Goal: Task Accomplishment & Management: Manage account settings

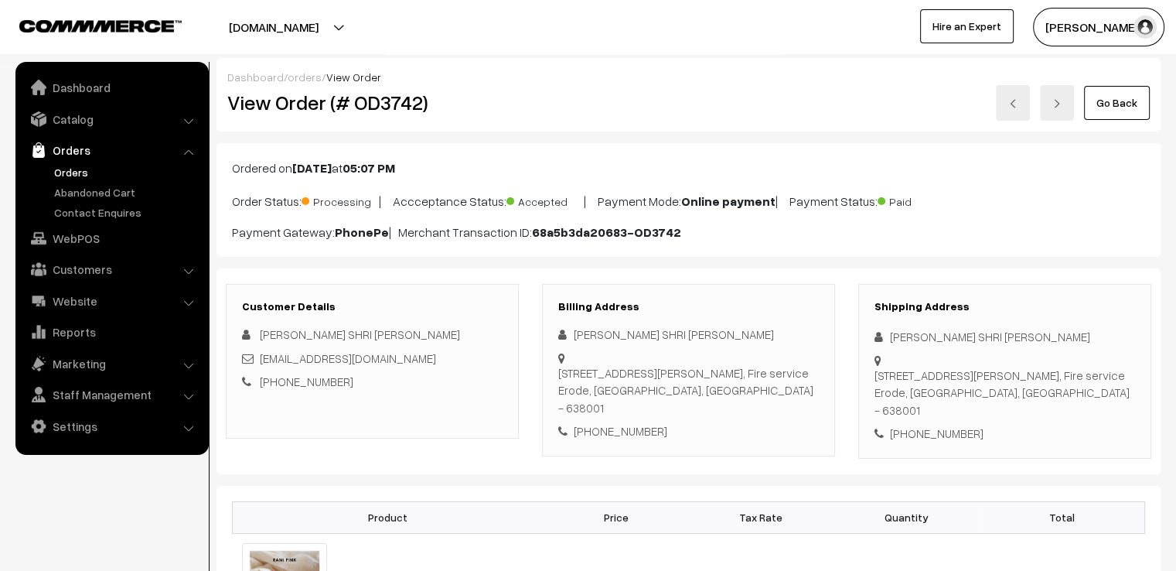
click at [1122, 96] on link "Go Back" at bounding box center [1117, 103] width 66 height 34
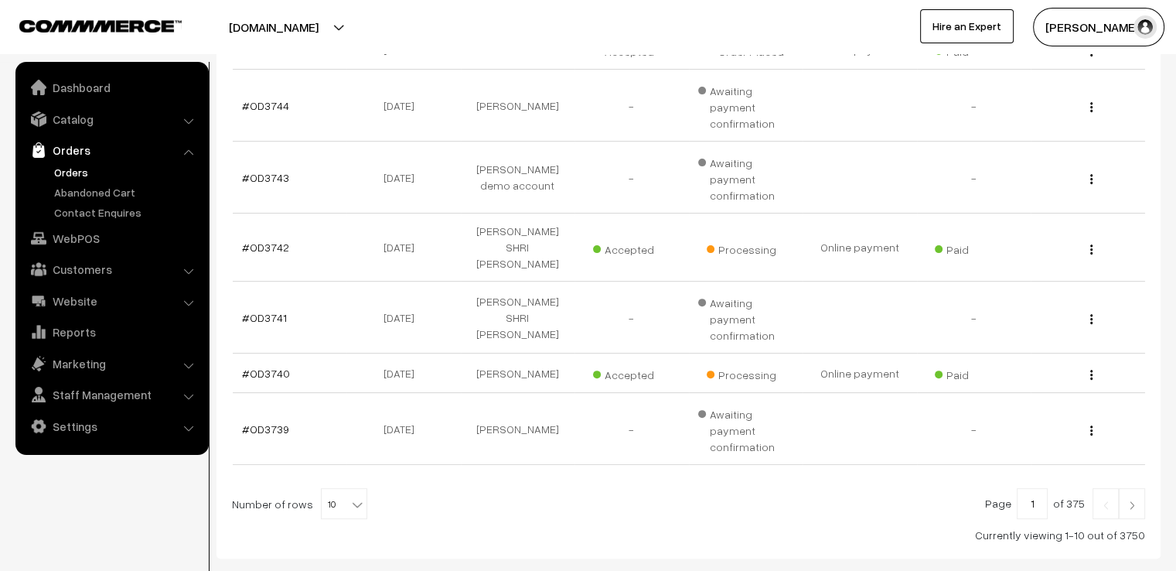
scroll to position [452, 0]
click at [337, 488] on span "10" at bounding box center [344, 503] width 45 height 31
select select "100"
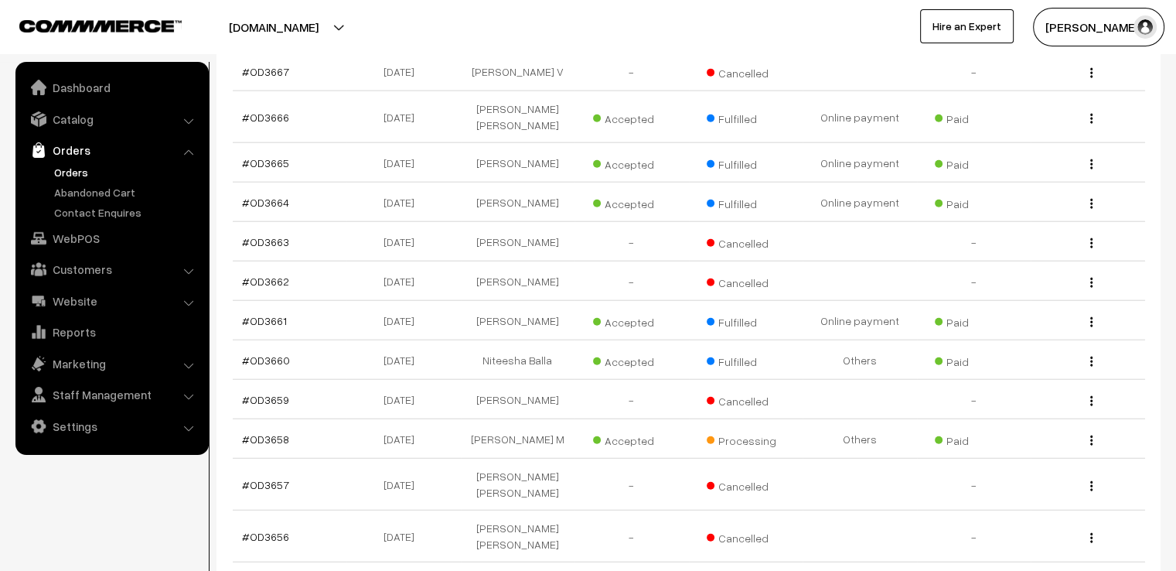
scroll to position [3775, 0]
click at [277, 430] on link "#OD3658" at bounding box center [265, 436] width 47 height 13
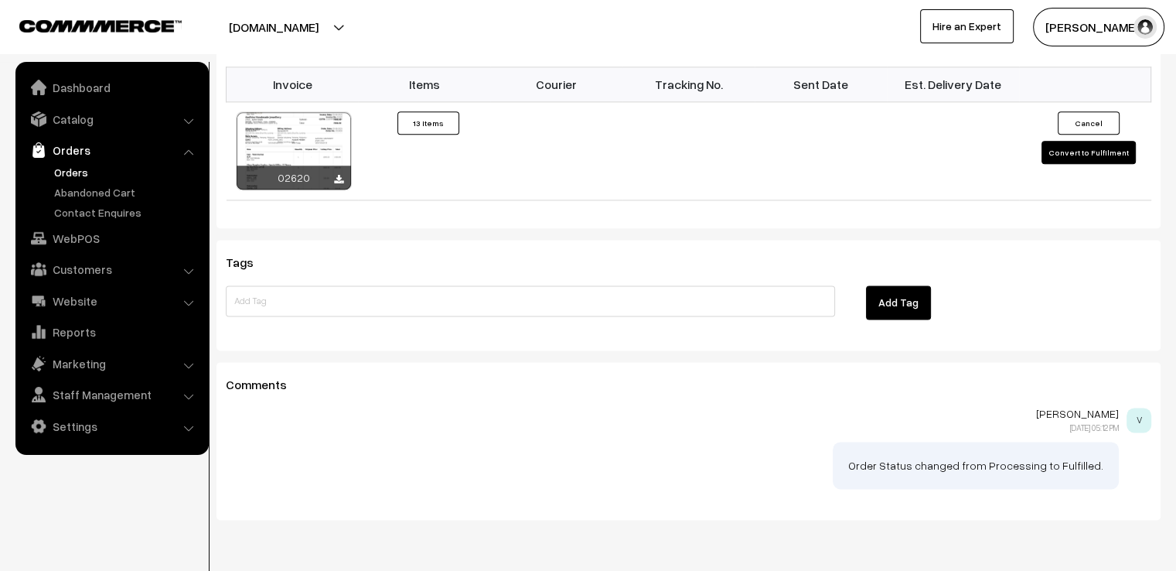
scroll to position [1980, 0]
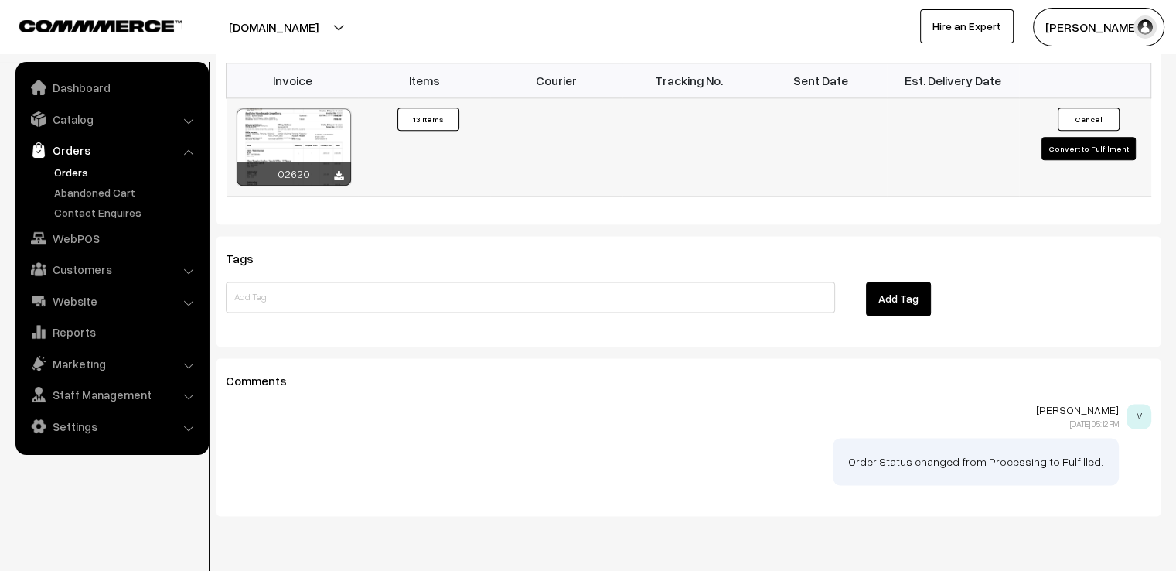
click at [1061, 137] on button "Convert to Fulfilment" at bounding box center [1089, 148] width 94 height 23
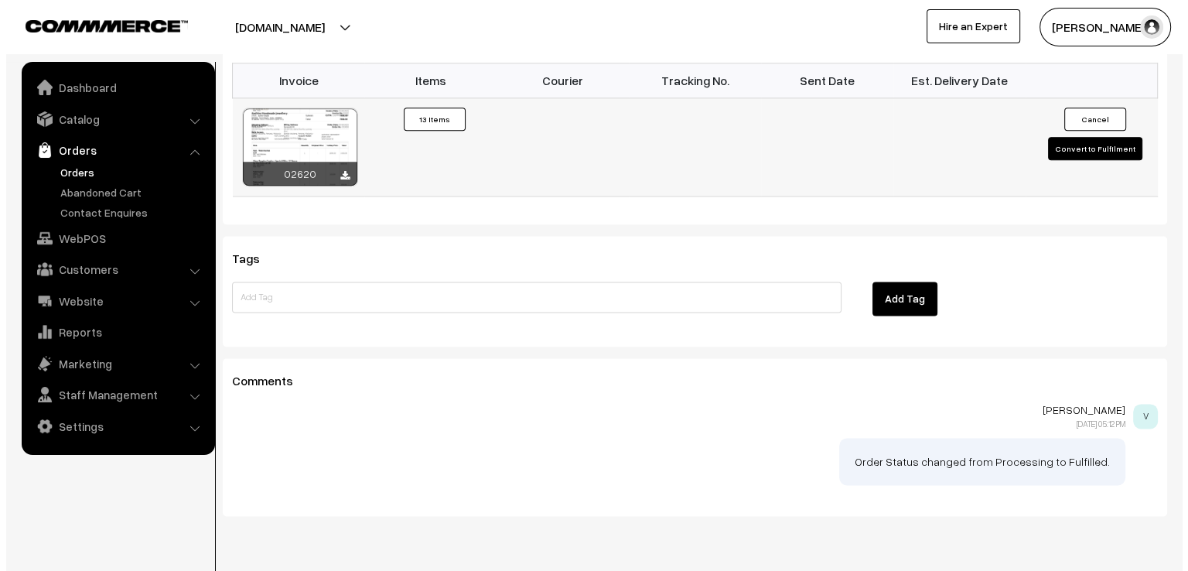
scroll to position [1993, 0]
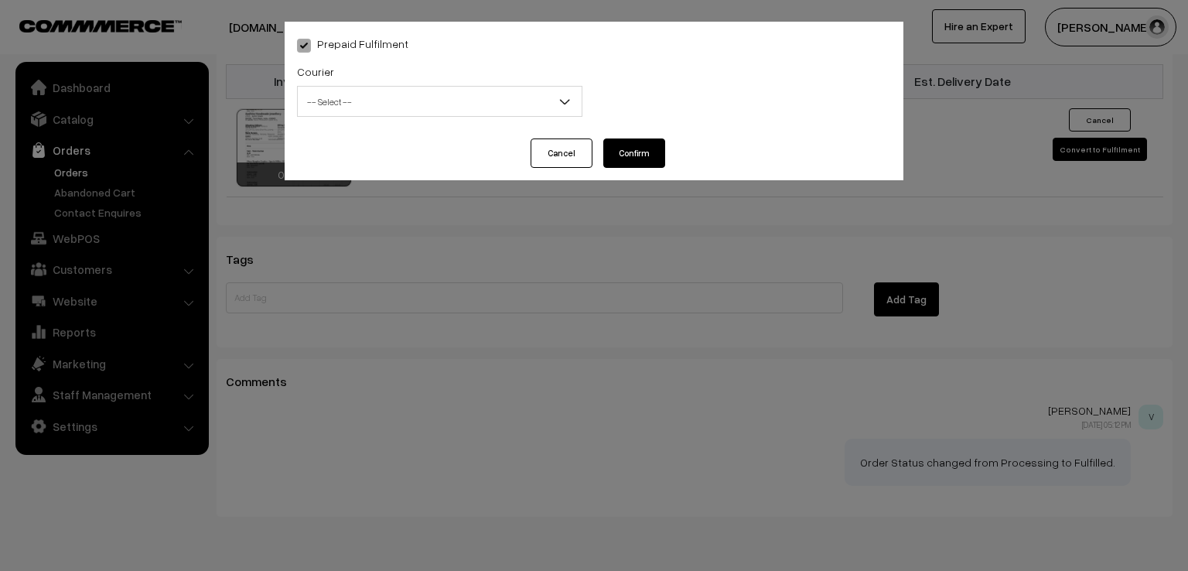
click at [541, 100] on span "-- Select --" at bounding box center [440, 101] width 284 height 27
select select "1"
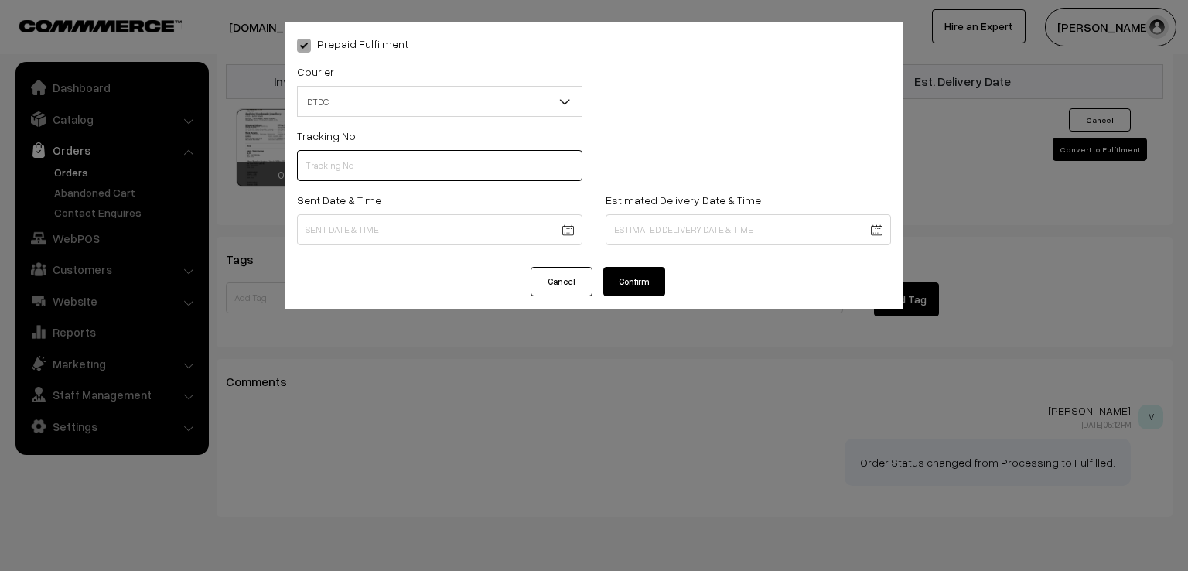
click at [393, 163] on input "text" at bounding box center [439, 165] width 285 height 31
type input "d"
type input "D1005146047"
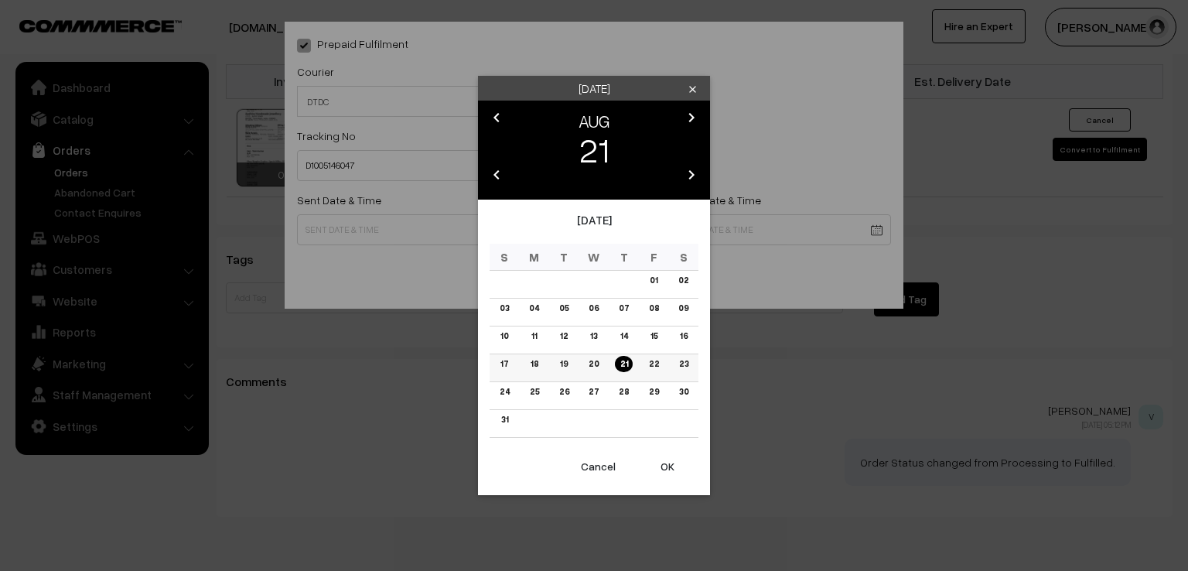
click at [597, 364] on link "20" at bounding box center [593, 364] width 19 height 16
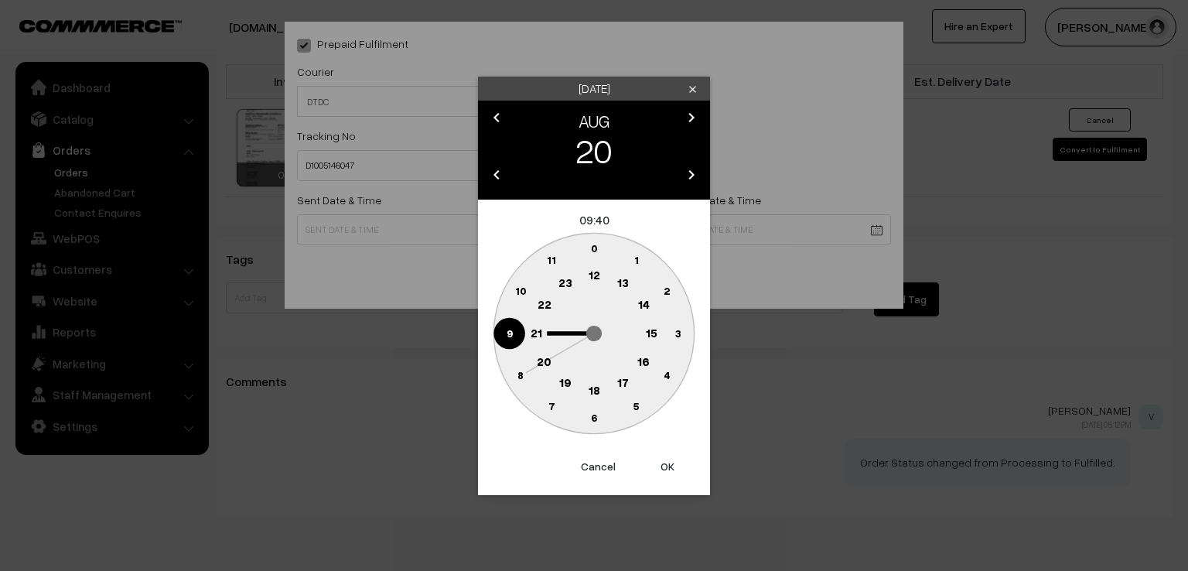
click at [510, 339] on circle at bounding box center [509, 333] width 32 height 32
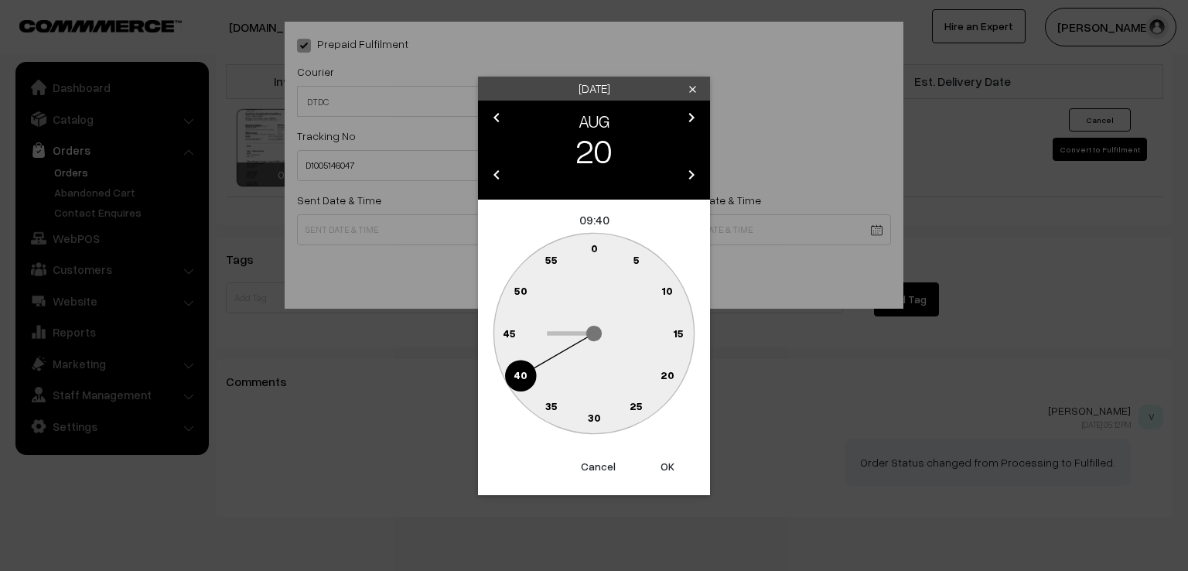
click at [594, 250] on text "0" at bounding box center [594, 247] width 7 height 13
type input "20-08-2025 09:00"
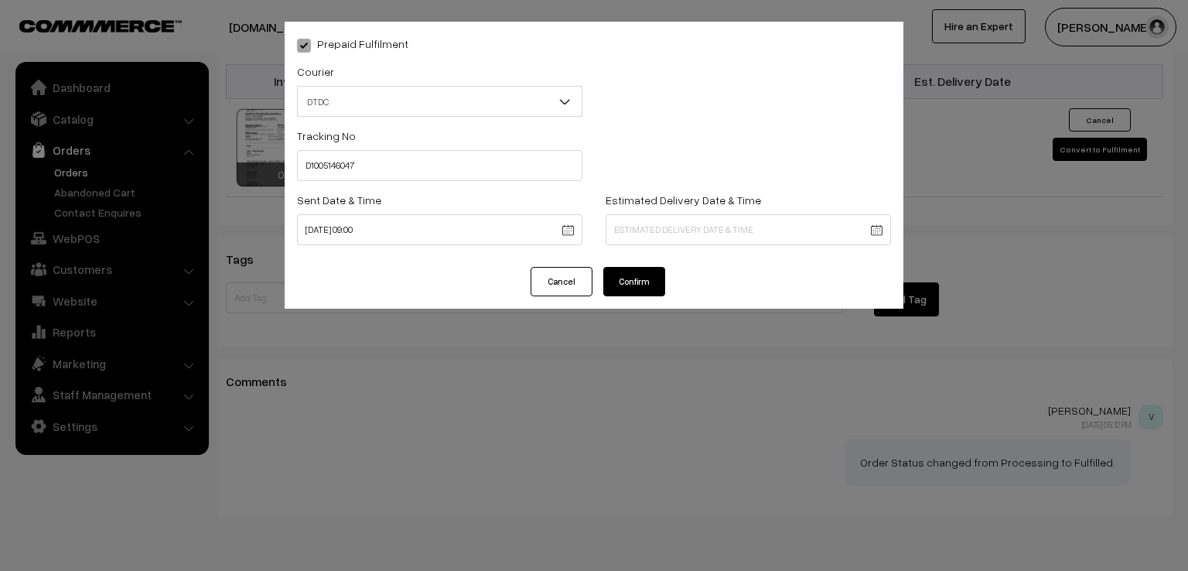
click at [625, 286] on button "Confirm" at bounding box center [634, 281] width 62 height 29
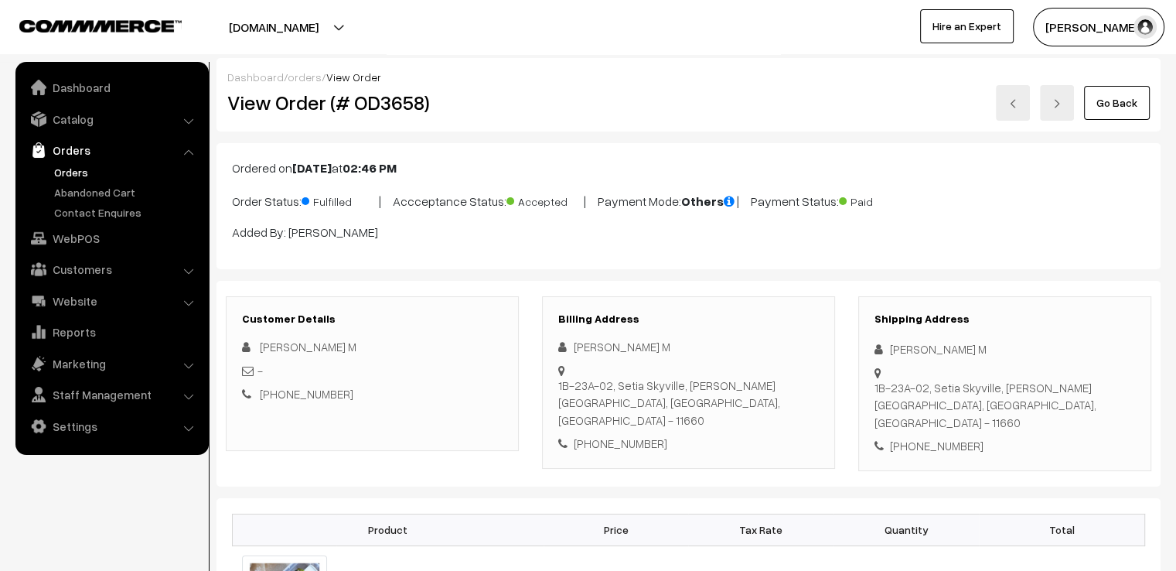
click at [1117, 107] on link "Go Back" at bounding box center [1117, 103] width 66 height 34
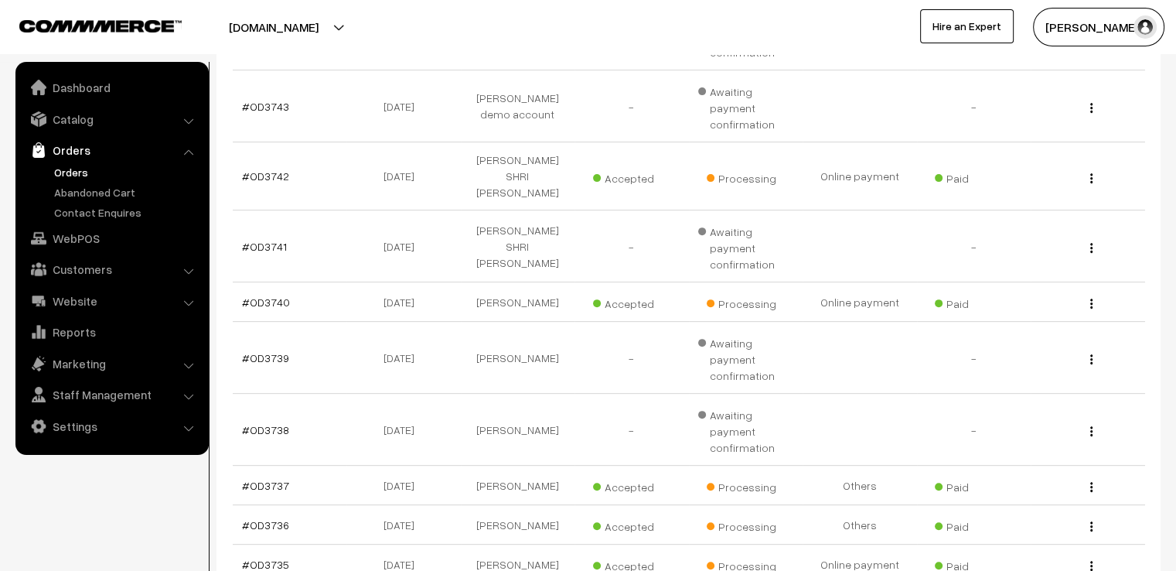
scroll to position [526, 0]
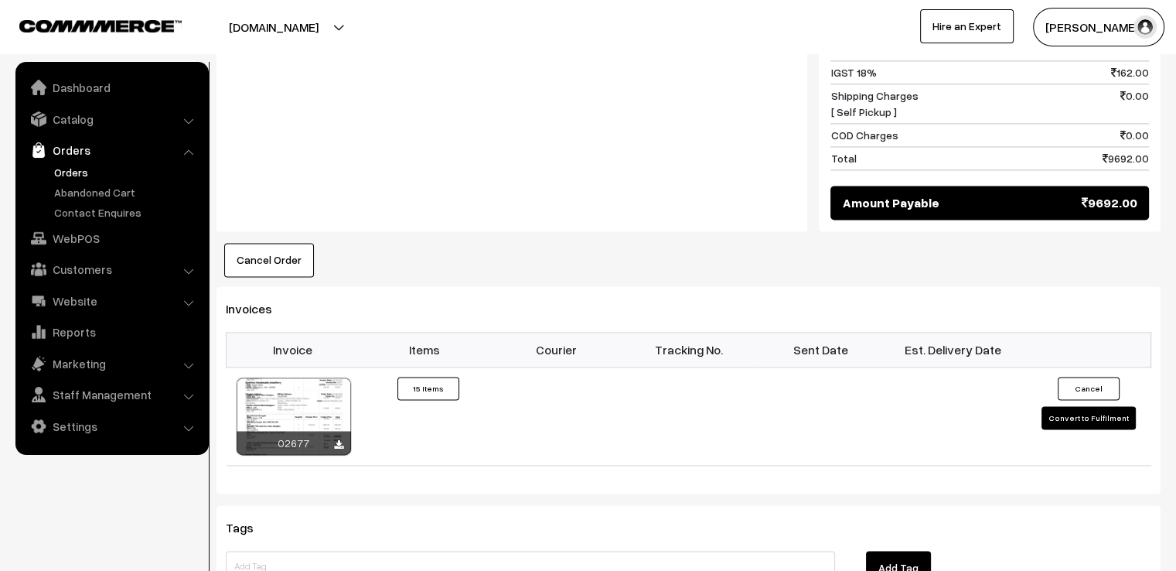
scroll to position [2197, 0]
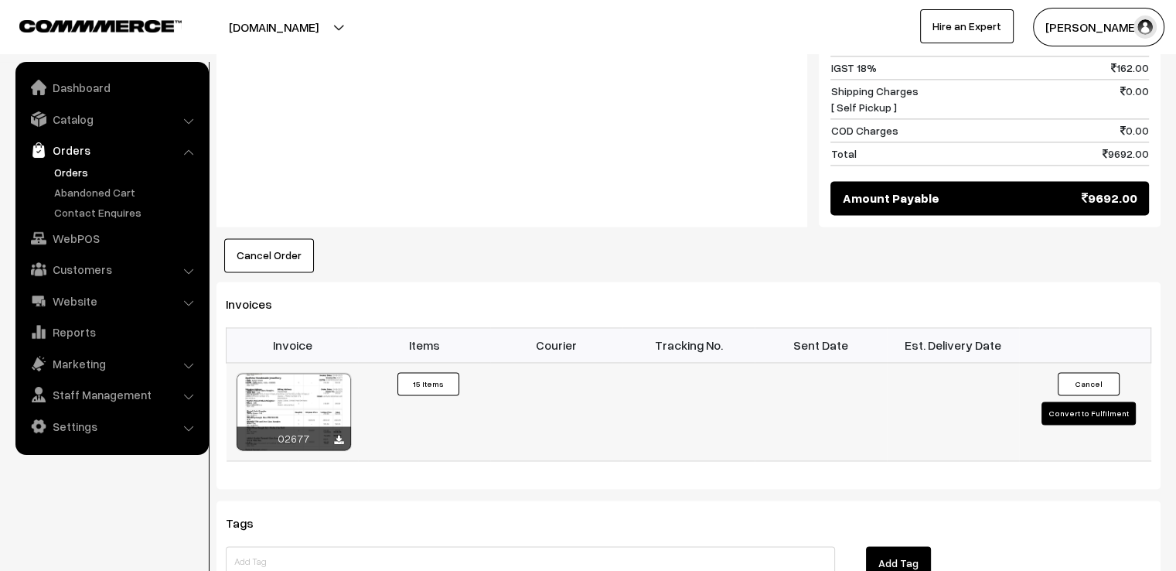
click at [1101, 401] on button "Convert to Fulfilment" at bounding box center [1089, 412] width 94 height 23
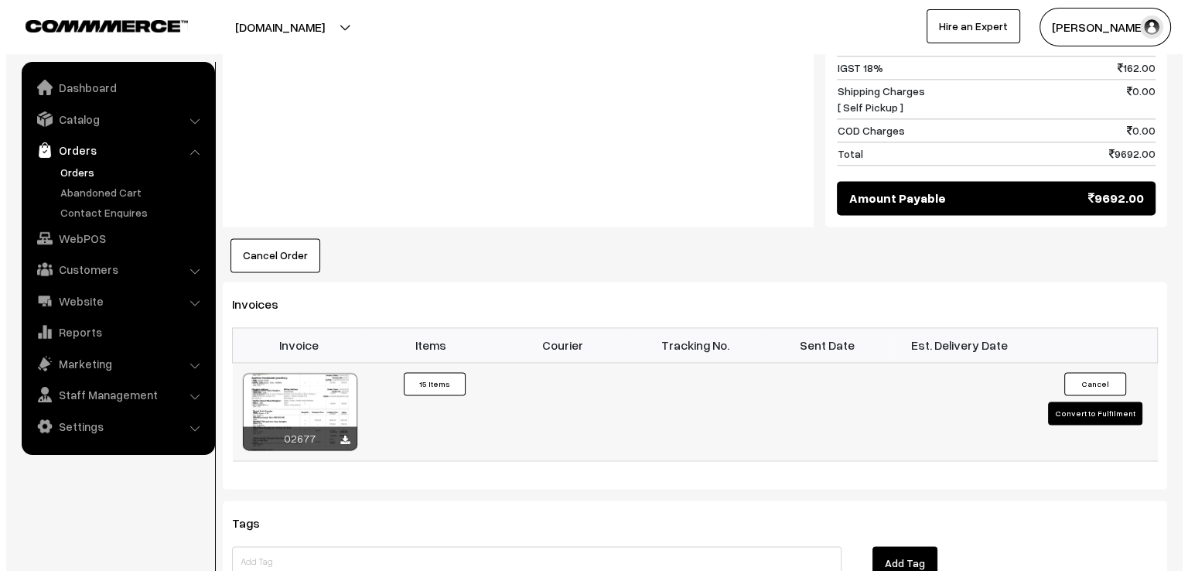
scroll to position [2215, 0]
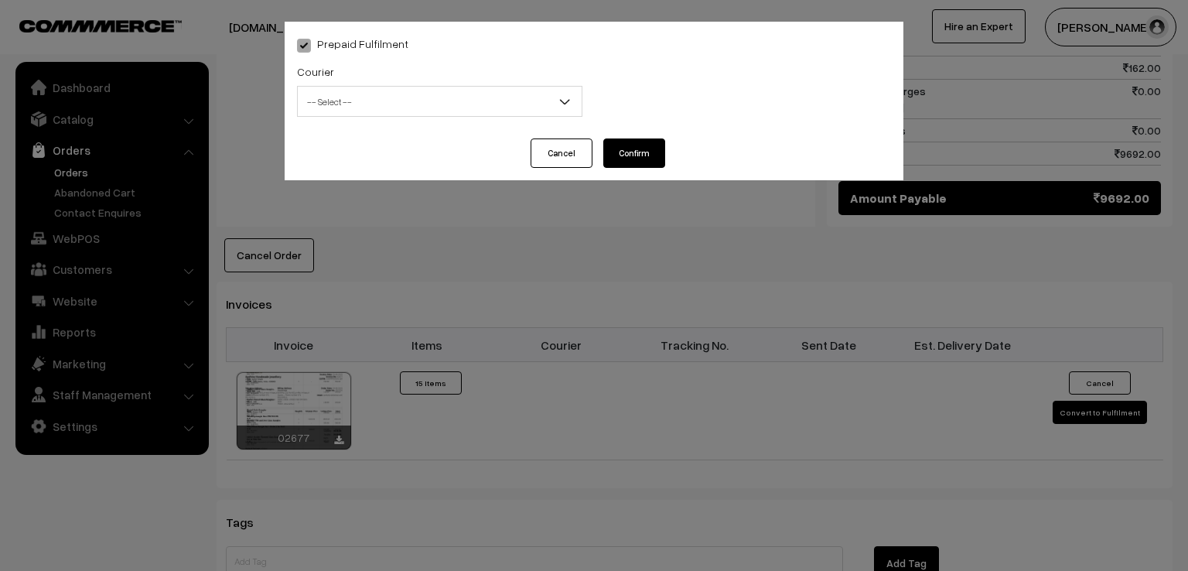
click at [439, 90] on span "-- Select --" at bounding box center [440, 101] width 284 height 27
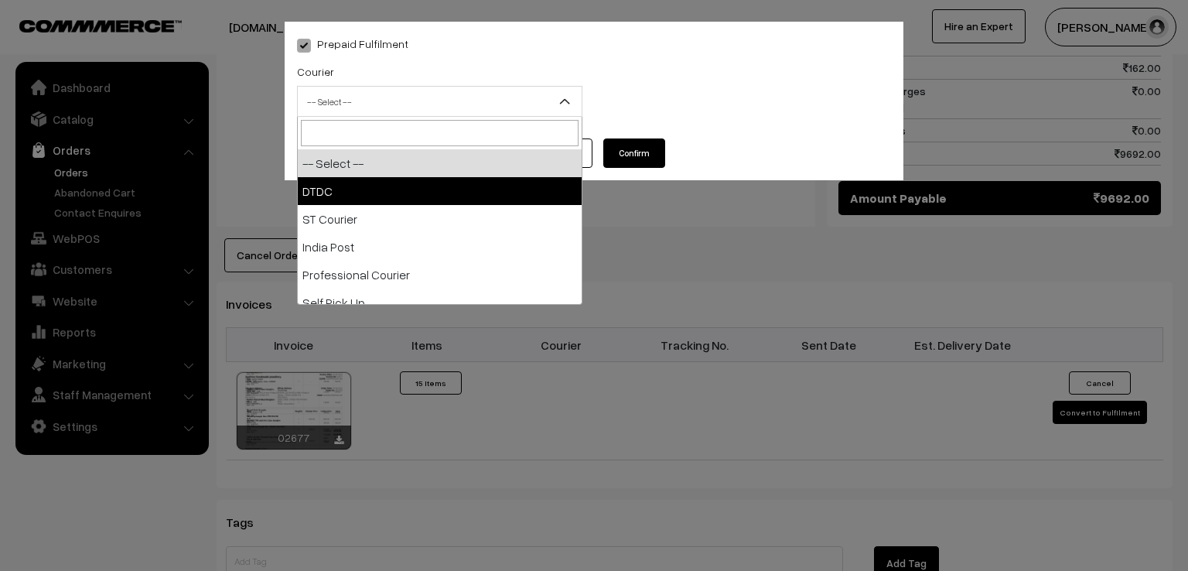
drag, startPoint x: 455, startPoint y: 199, endPoint x: 388, endPoint y: 190, distance: 67.2
select select "1"
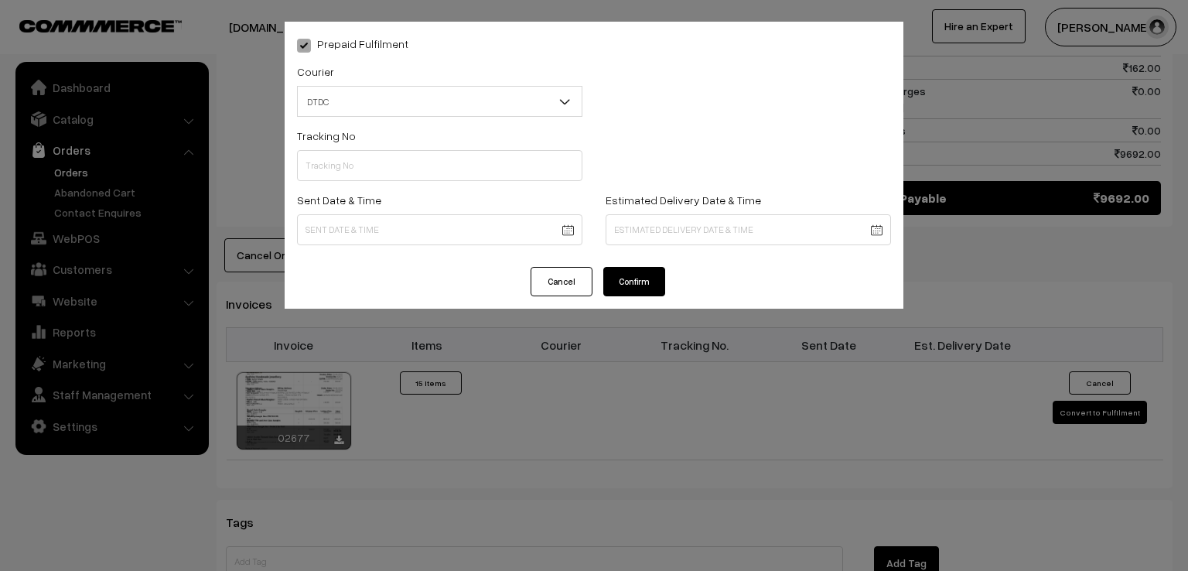
click at [388, 190] on div "Tracking No" at bounding box center [439, 158] width 309 height 64
click at [384, 172] on input "text" at bounding box center [439, 165] width 285 height 31
type input "D1005146048"
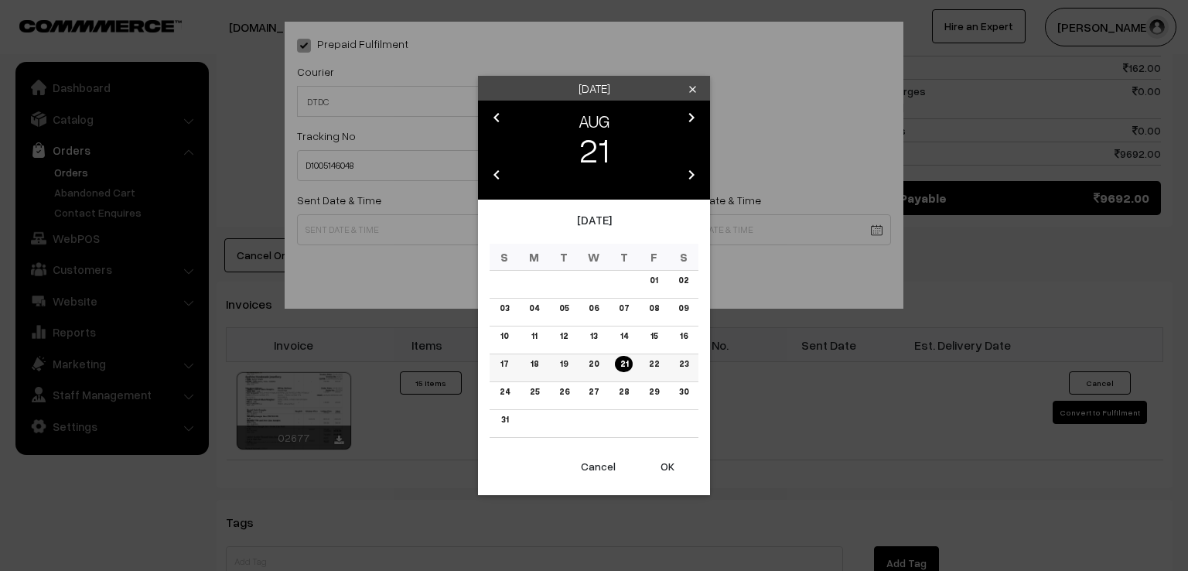
click at [597, 357] on link "20" at bounding box center [593, 364] width 19 height 16
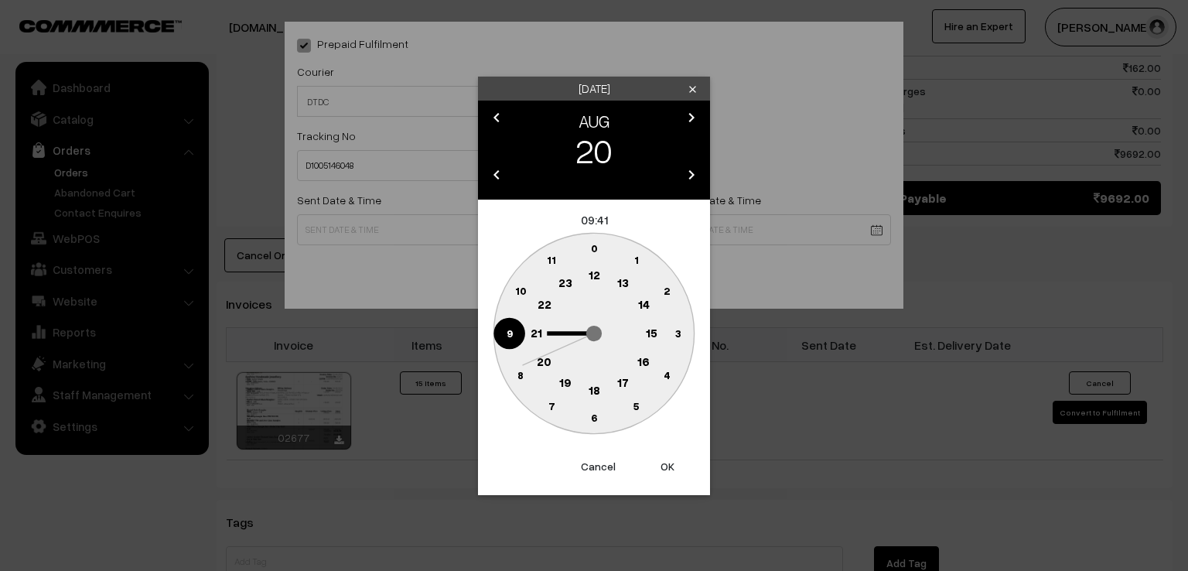
click at [512, 329] on text "9" at bounding box center [510, 332] width 6 height 13
click at [594, 245] on text "0" at bounding box center [594, 247] width 7 height 13
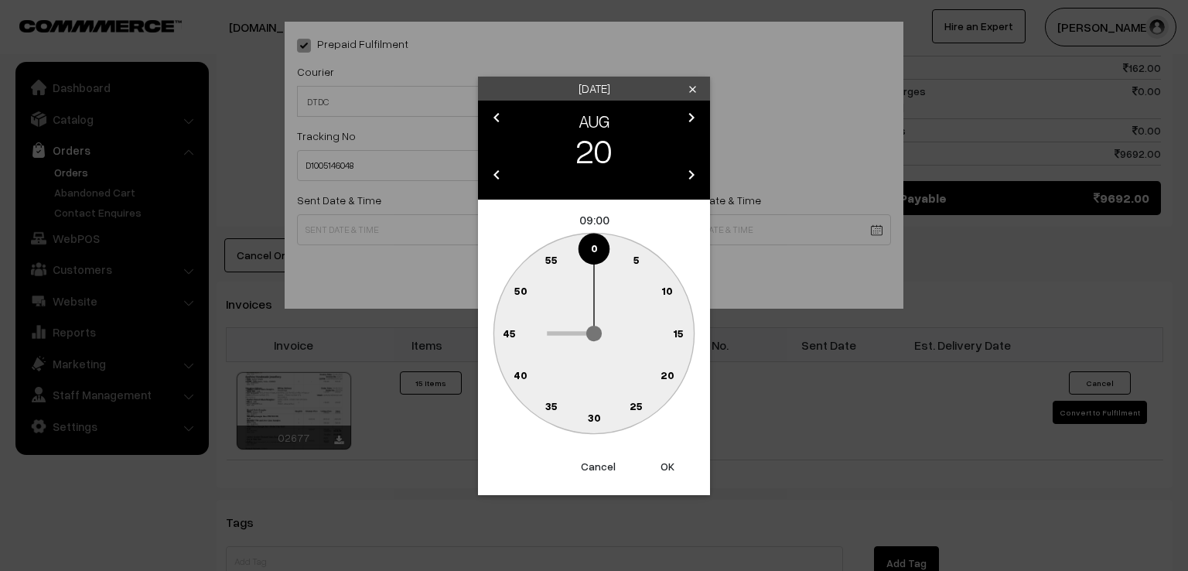
type input "[DATE] 09:00"
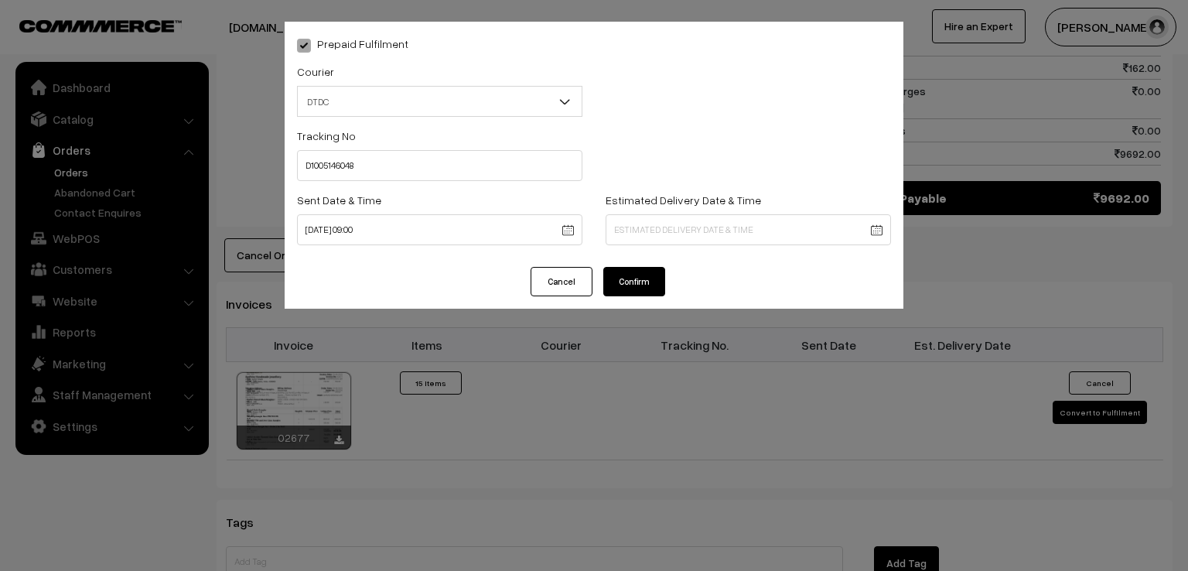
click at [642, 291] on button "Confirm" at bounding box center [634, 281] width 62 height 29
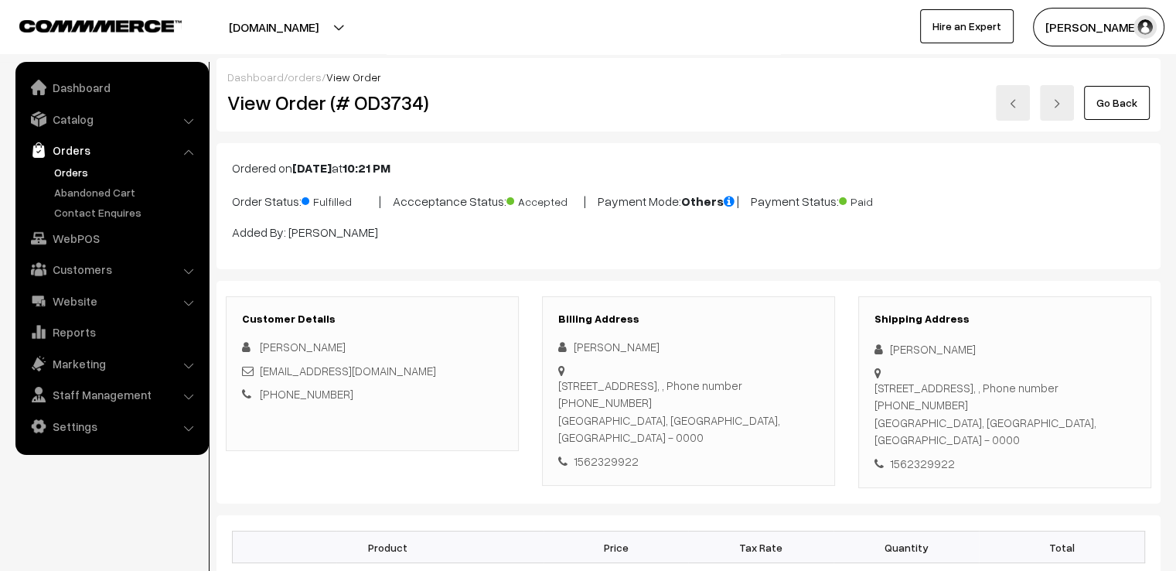
click at [1106, 106] on link "Go Back" at bounding box center [1117, 103] width 66 height 34
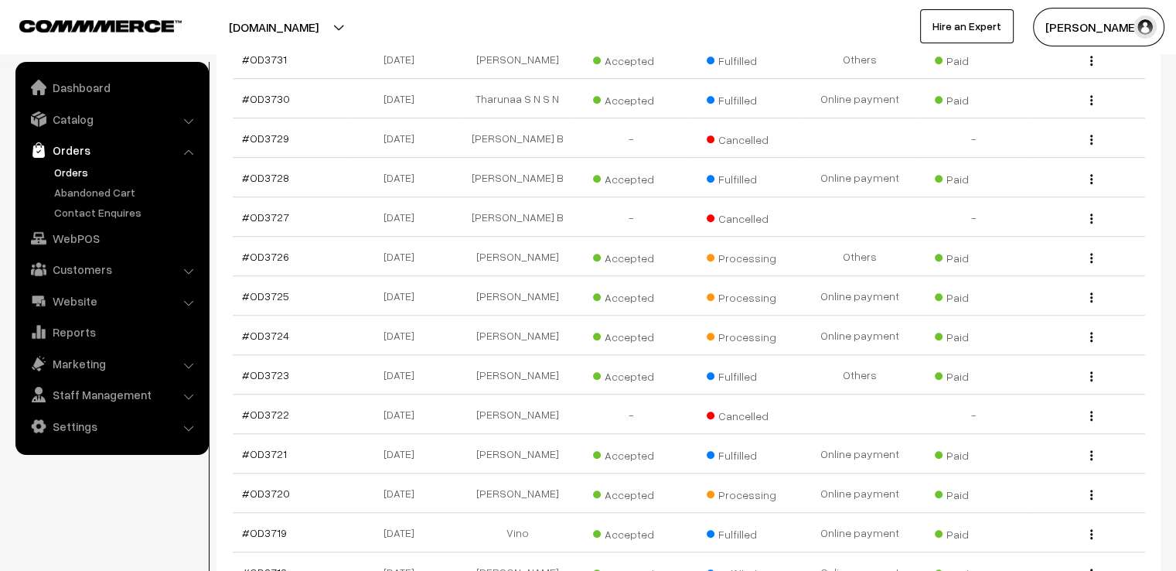
scroll to position [1207, 0]
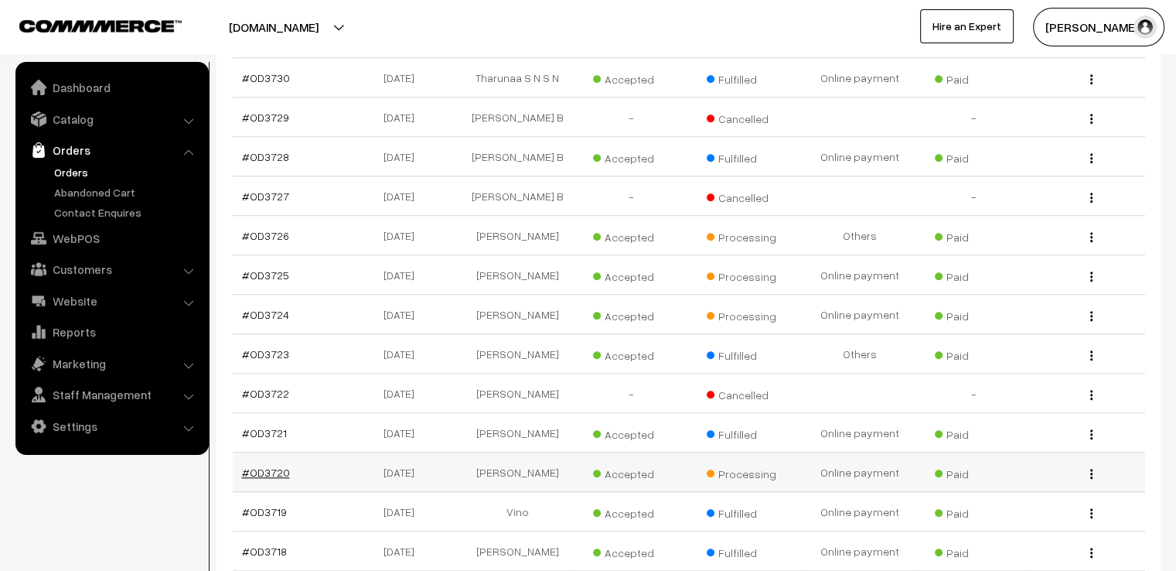
click at [271, 466] on link "#OD3720" at bounding box center [266, 472] width 48 height 13
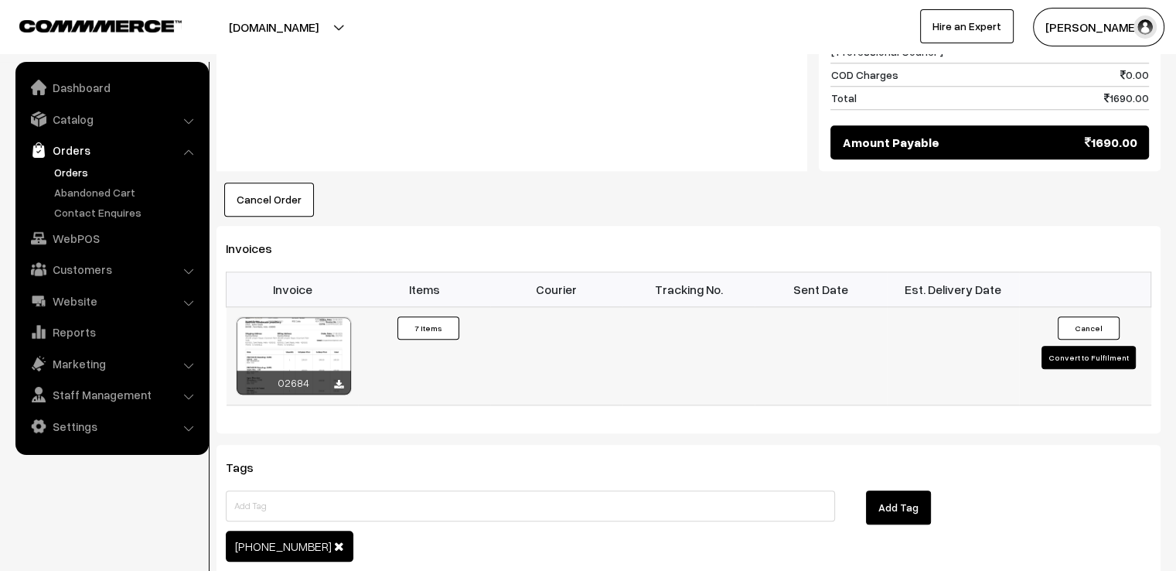
scroll to position [1535, 0]
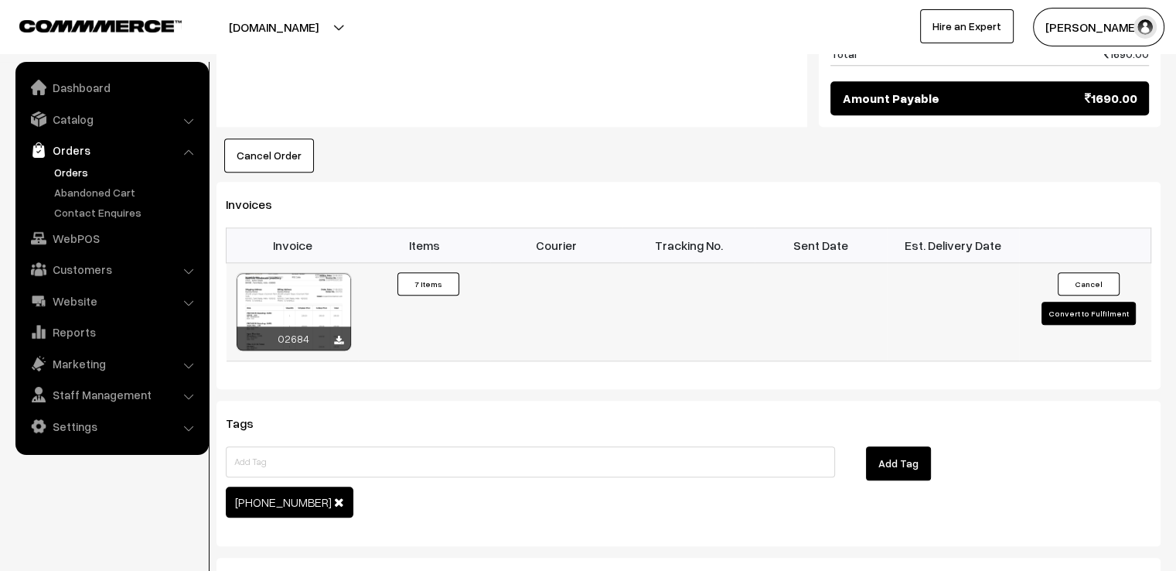
click at [1073, 302] on button "Convert to Fulfilment" at bounding box center [1089, 313] width 94 height 23
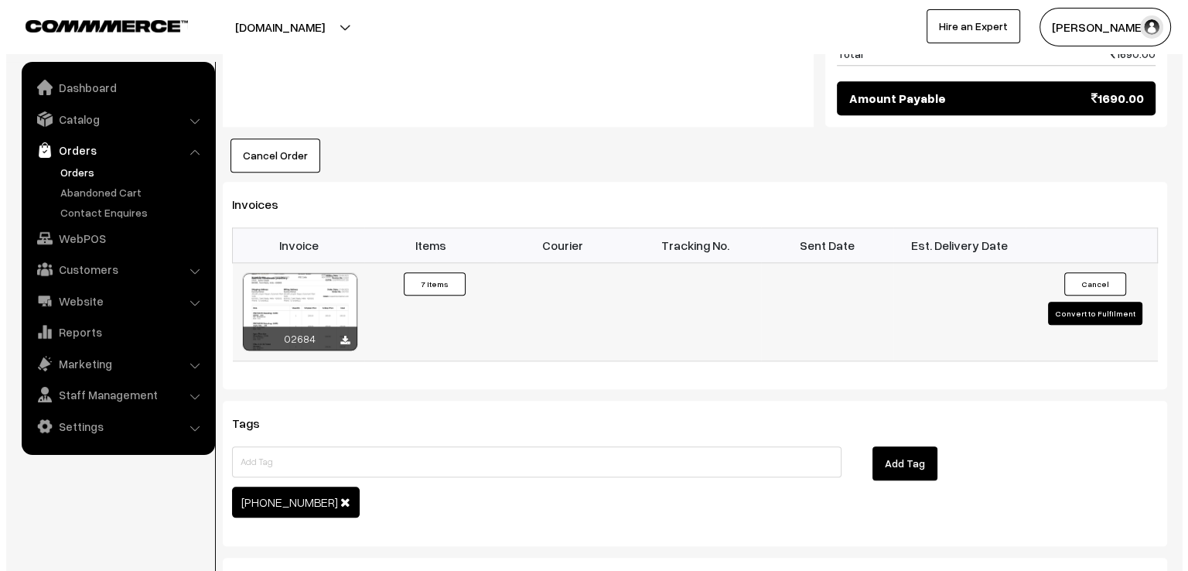
scroll to position [1544, 0]
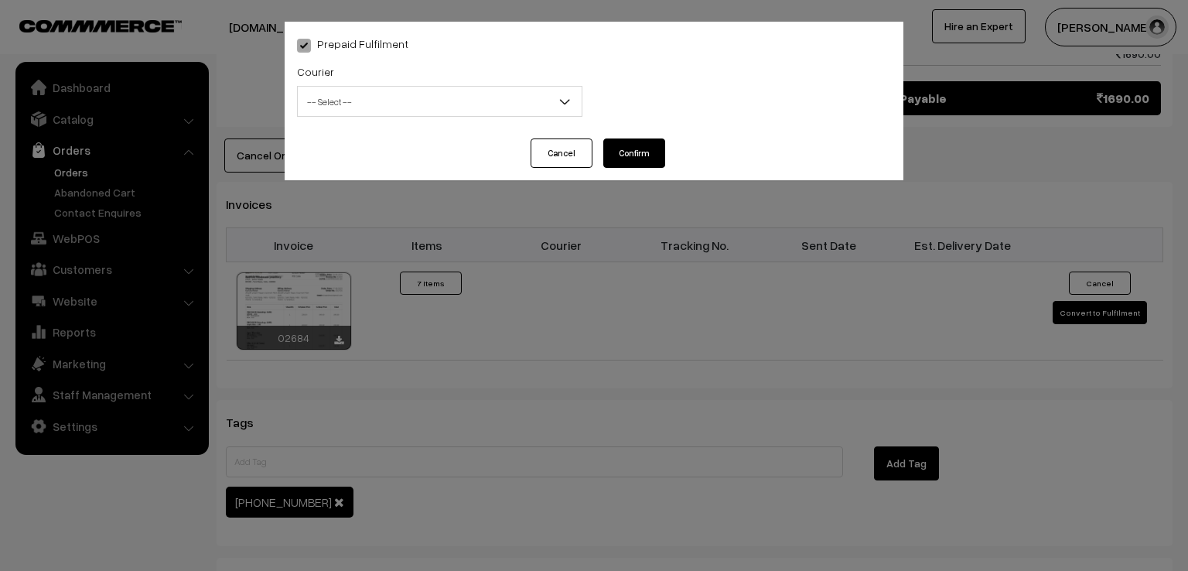
click at [560, 103] on b at bounding box center [564, 101] width 15 height 15
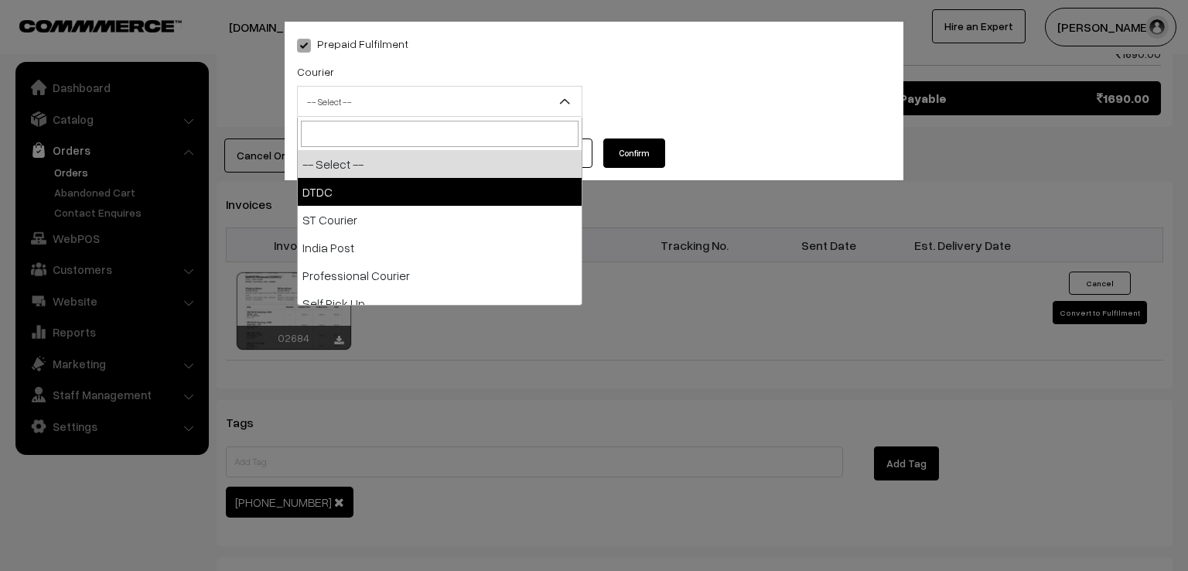
select select "1"
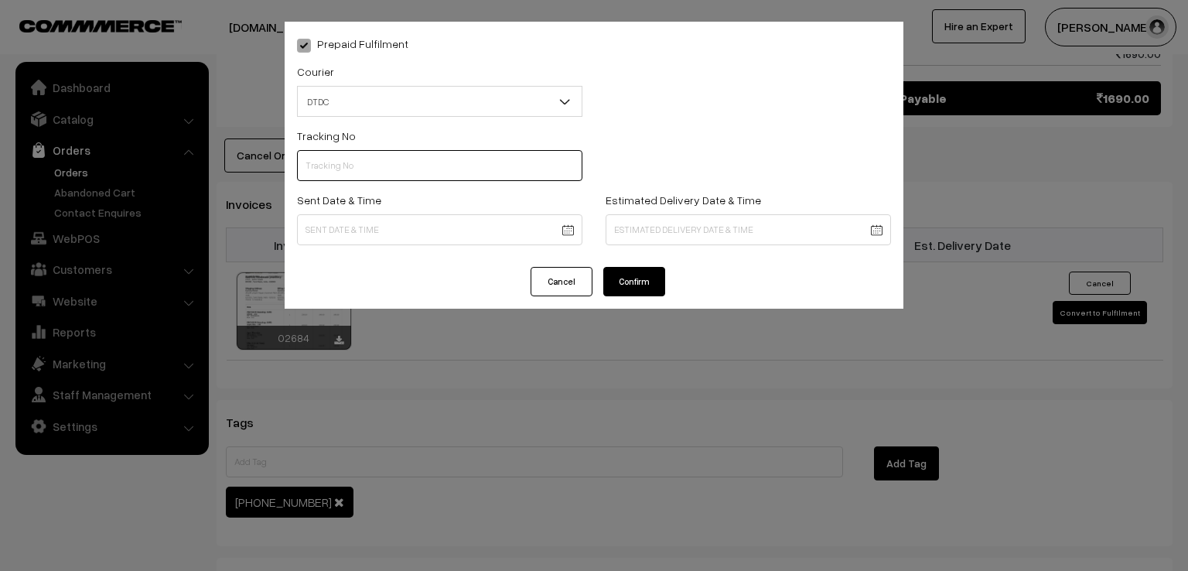
click at [454, 164] on input "text" at bounding box center [439, 165] width 285 height 31
type input "D1004888263"
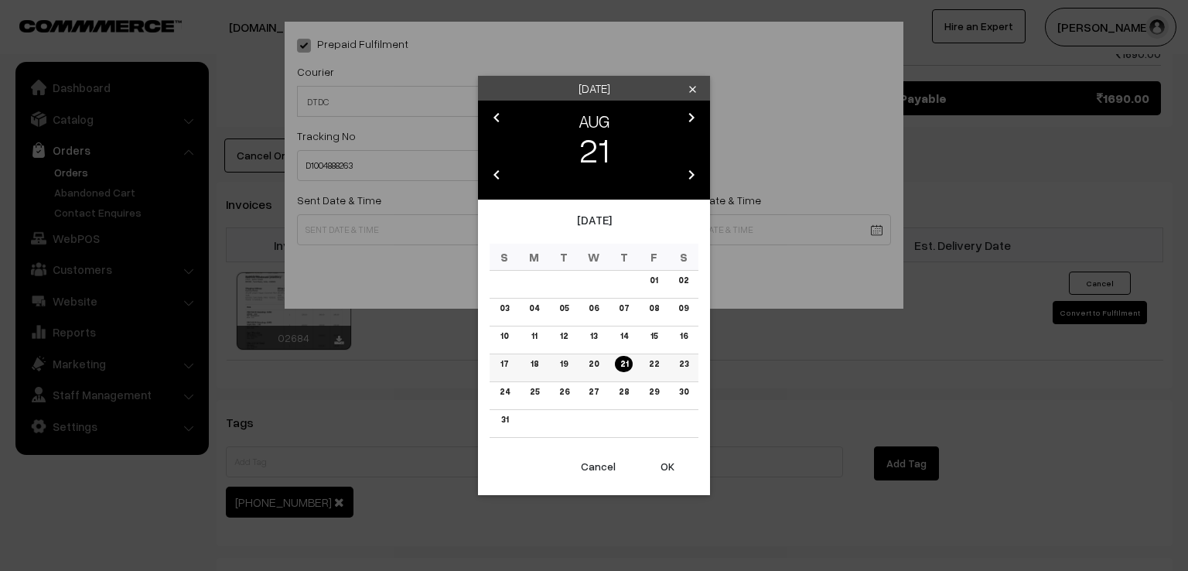
click at [590, 362] on link "20" at bounding box center [593, 364] width 19 height 16
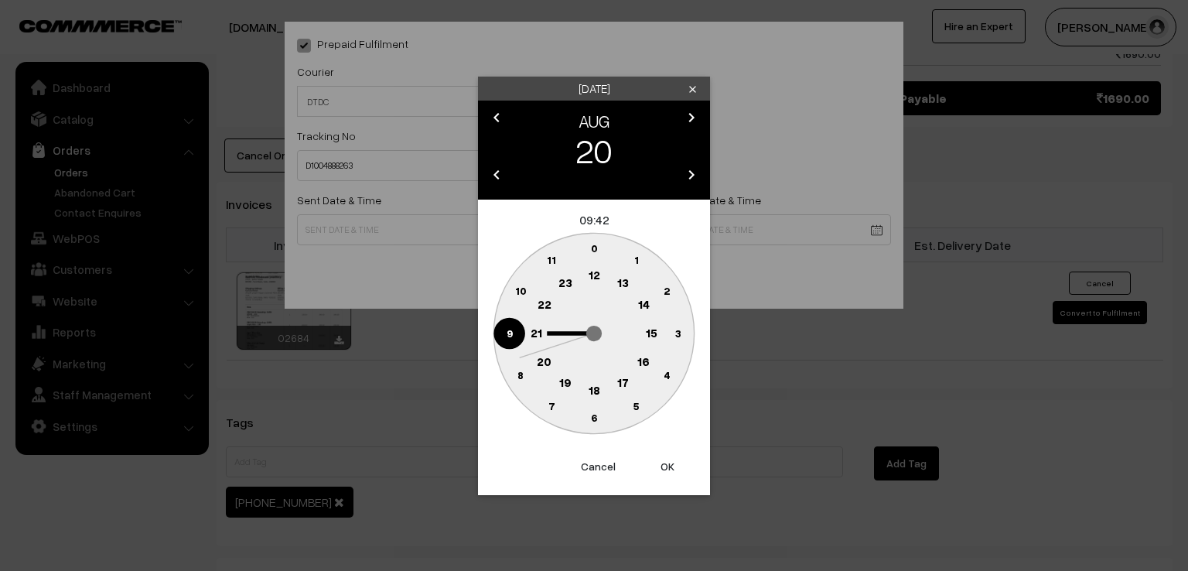
click at [517, 340] on circle at bounding box center [509, 333] width 32 height 32
click at [597, 248] on text "0" at bounding box center [594, 247] width 7 height 13
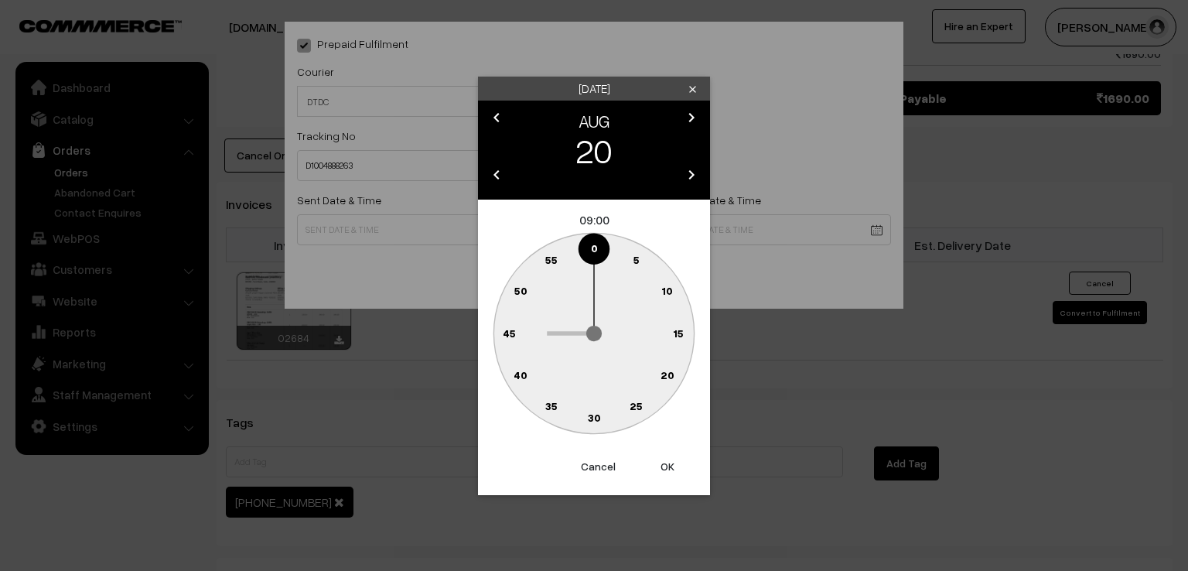
type input "20-08-2025 09:00"
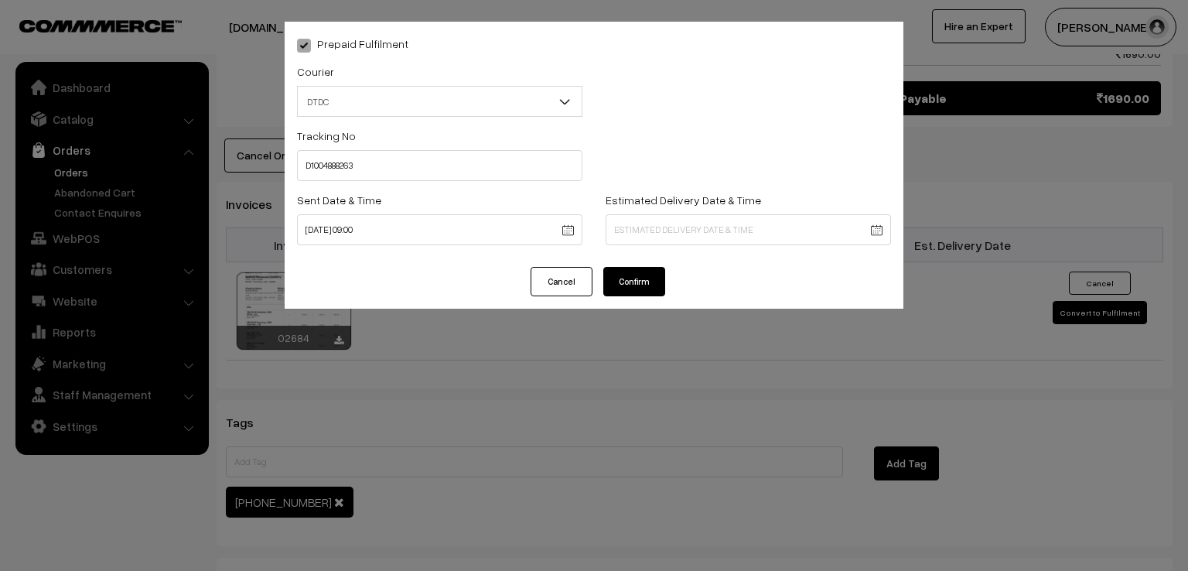
click at [640, 289] on button "Confirm" at bounding box center [634, 281] width 62 height 29
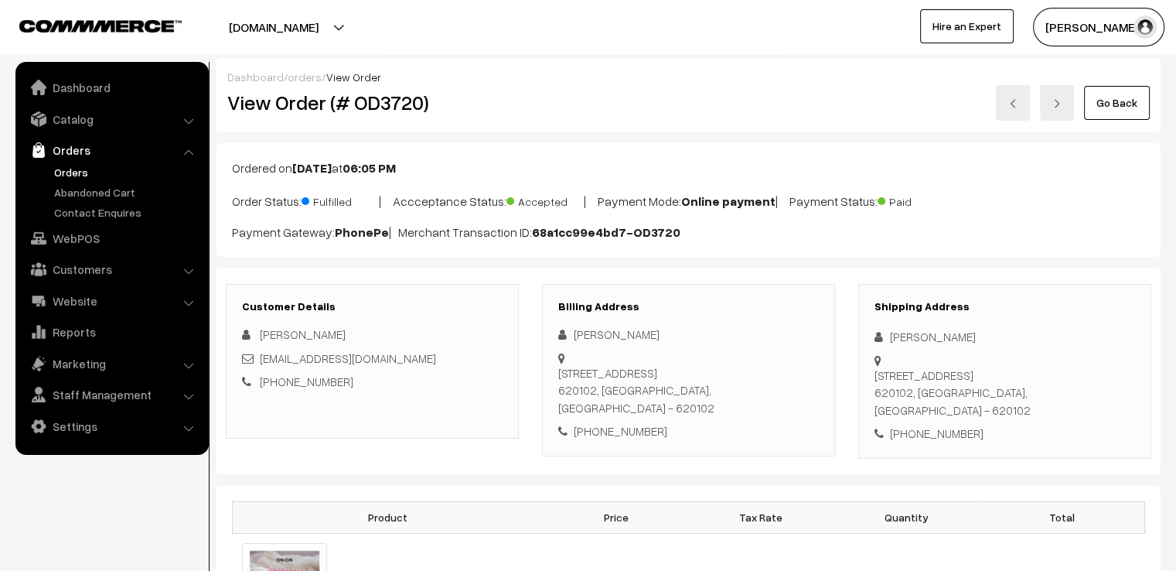
click at [1118, 108] on link "Go Back" at bounding box center [1117, 103] width 66 height 34
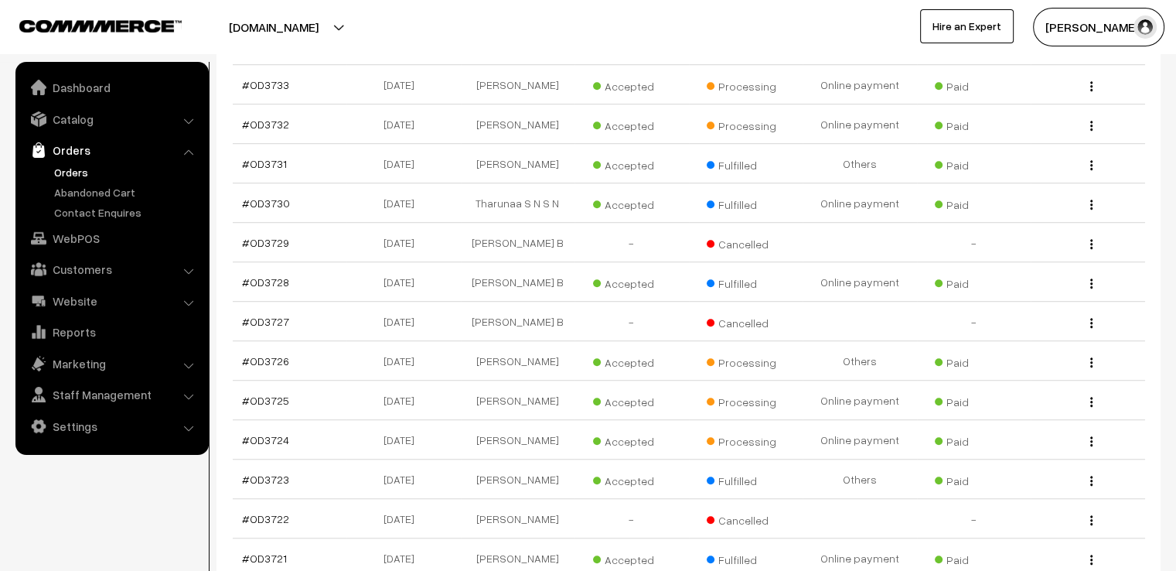
scroll to position [1083, 0]
click at [273, 392] on link "#OD3725" at bounding box center [265, 398] width 47 height 13
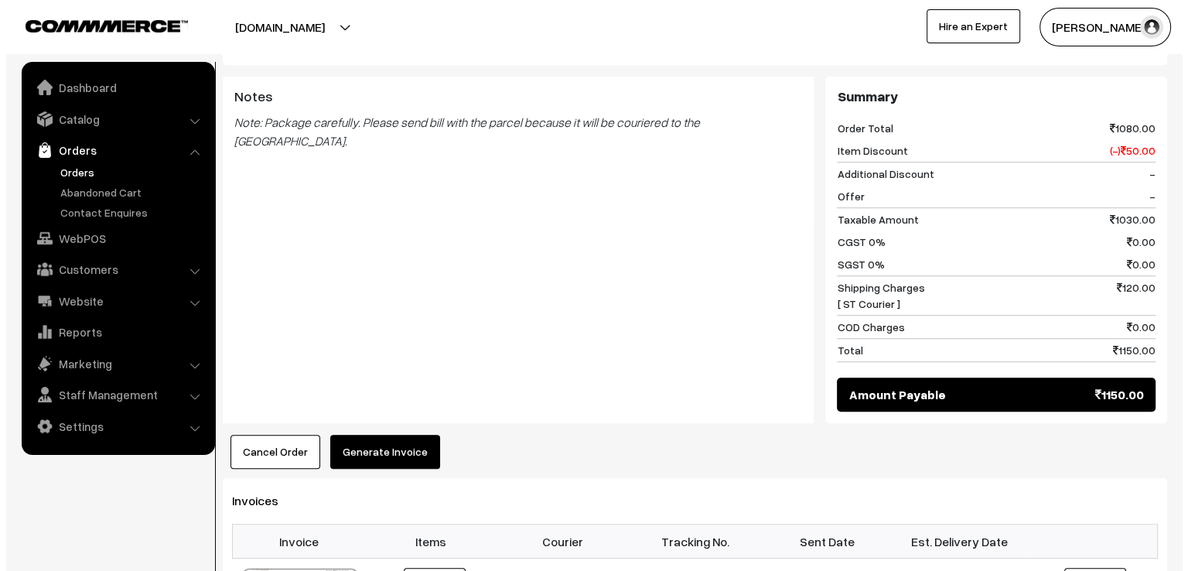
scroll to position [959, 0]
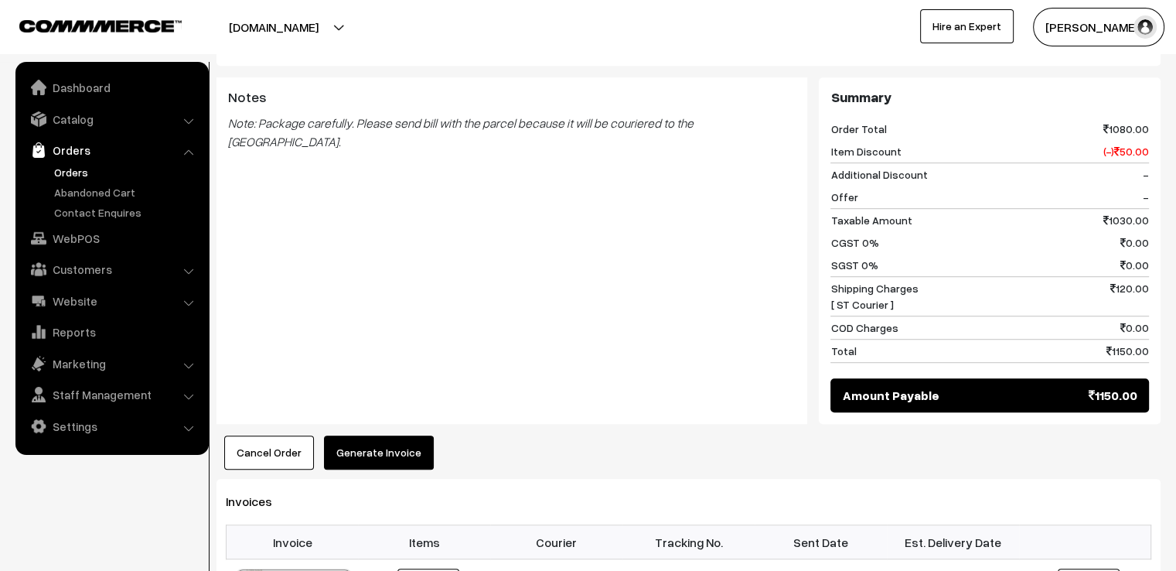
click at [345, 435] on button "Generate Invoice" at bounding box center [379, 452] width 110 height 34
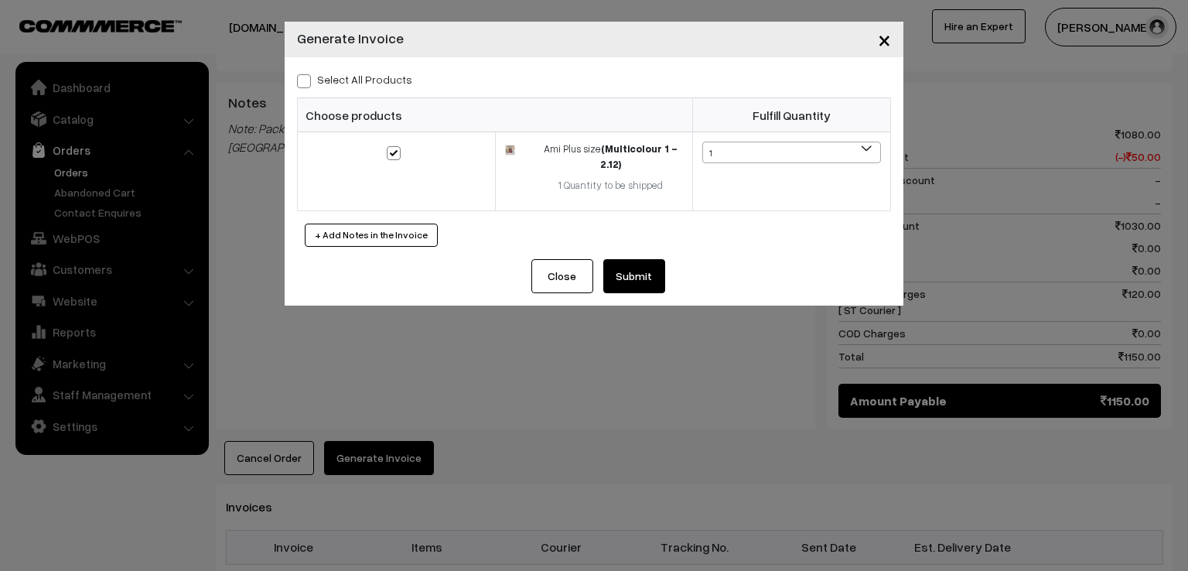
click at [306, 87] on span at bounding box center [304, 81] width 14 height 14
click at [306, 84] on input "Select All Products" at bounding box center [302, 78] width 10 height 10
checkbox input "true"
click at [617, 282] on button "Submit" at bounding box center [634, 276] width 62 height 34
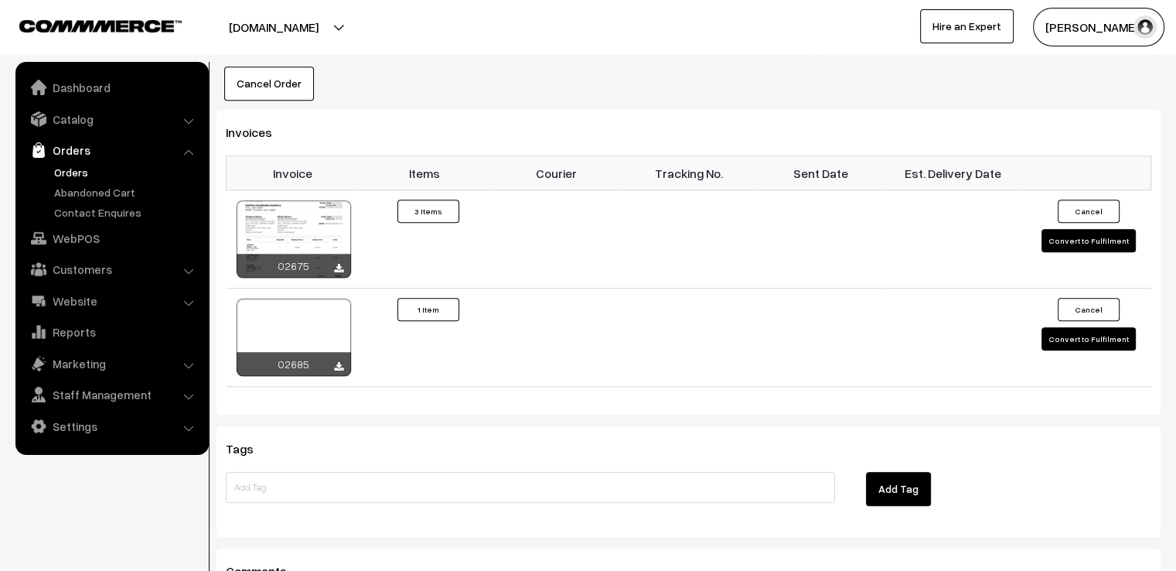
scroll to position [1330, 0]
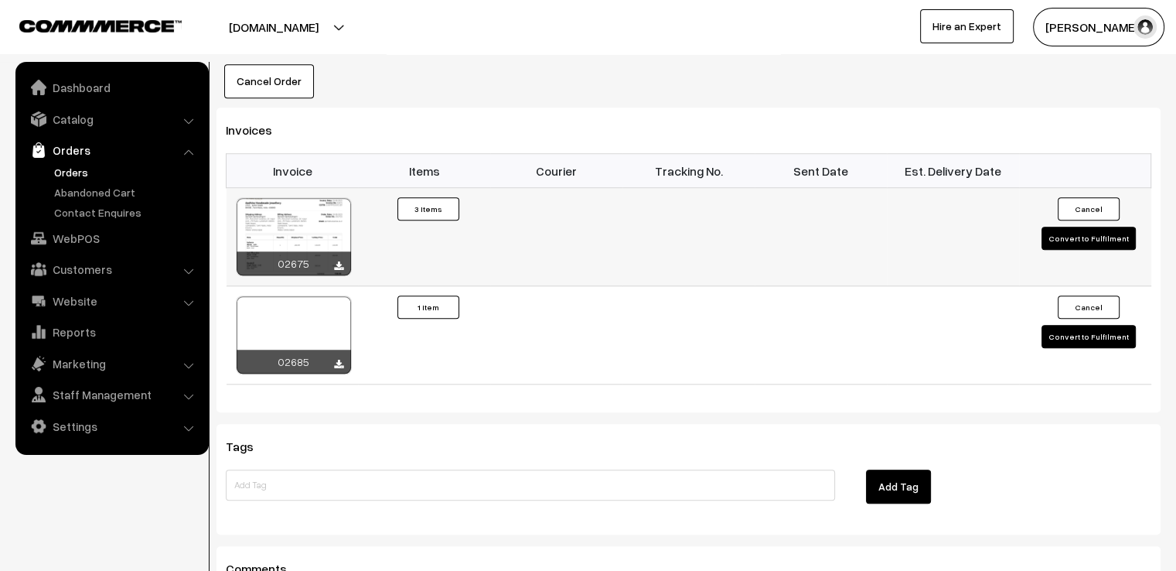
click at [1071, 227] on button "Convert to Fulfilment" at bounding box center [1089, 238] width 94 height 23
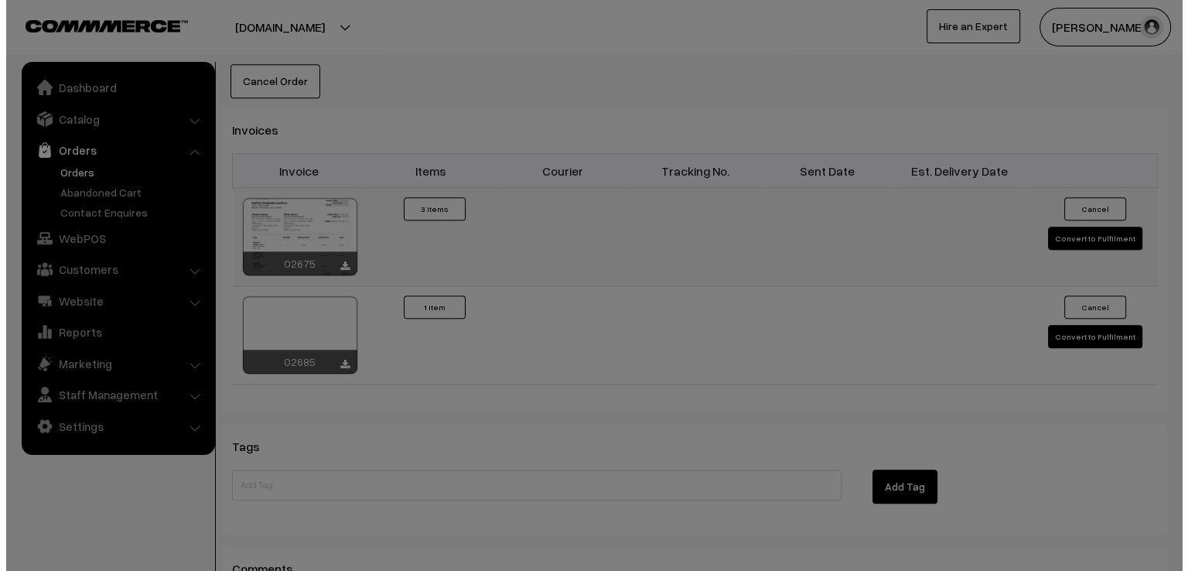
scroll to position [1336, 0]
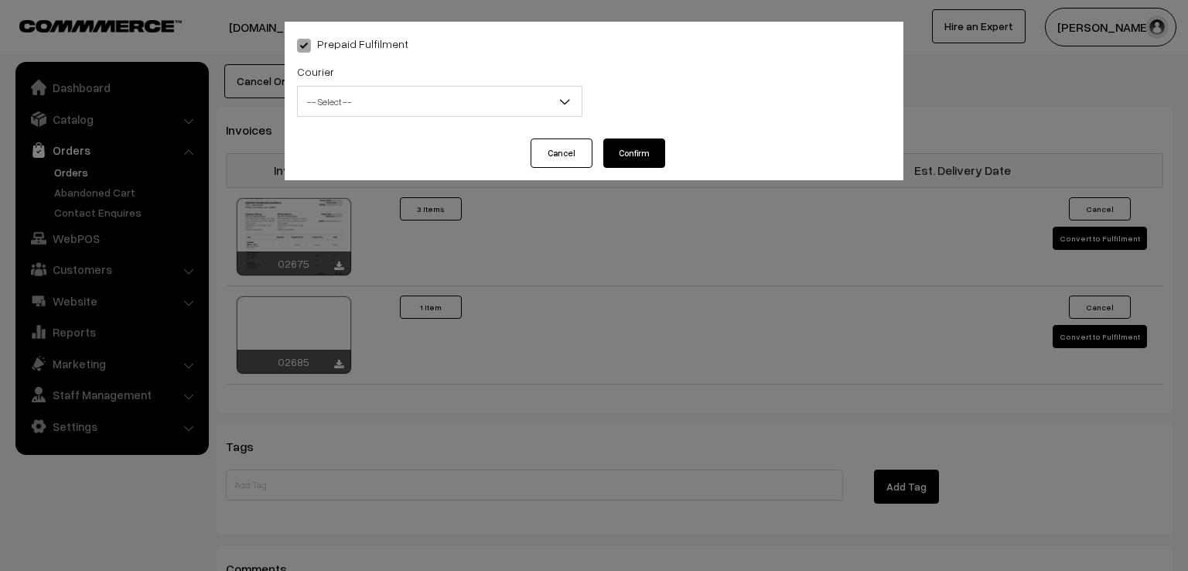
click at [534, 104] on span "-- Select --" at bounding box center [440, 101] width 284 height 27
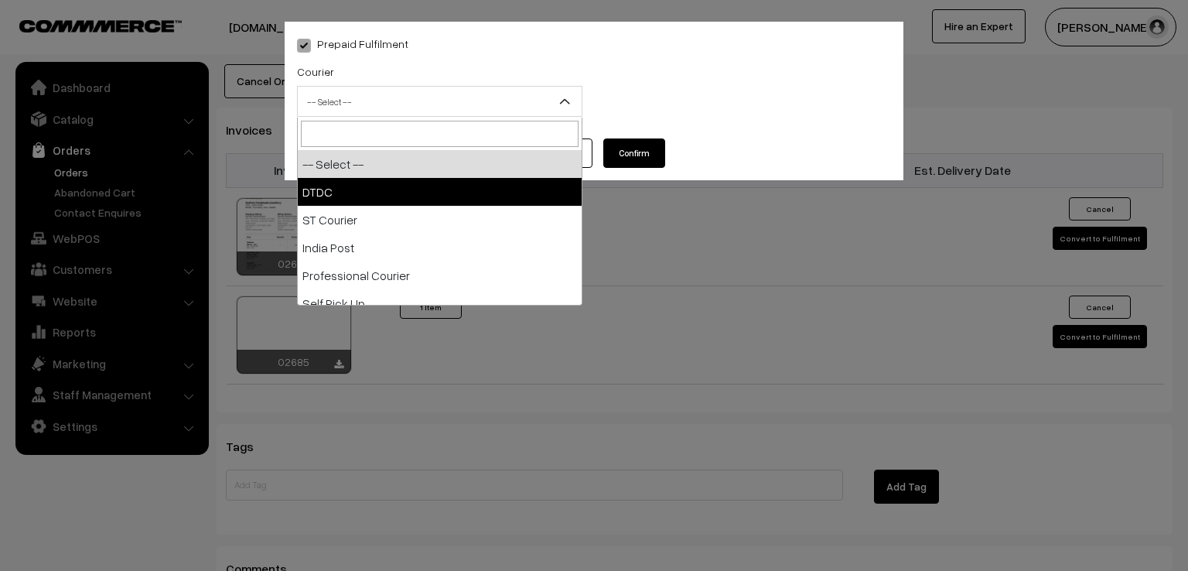
select select "1"
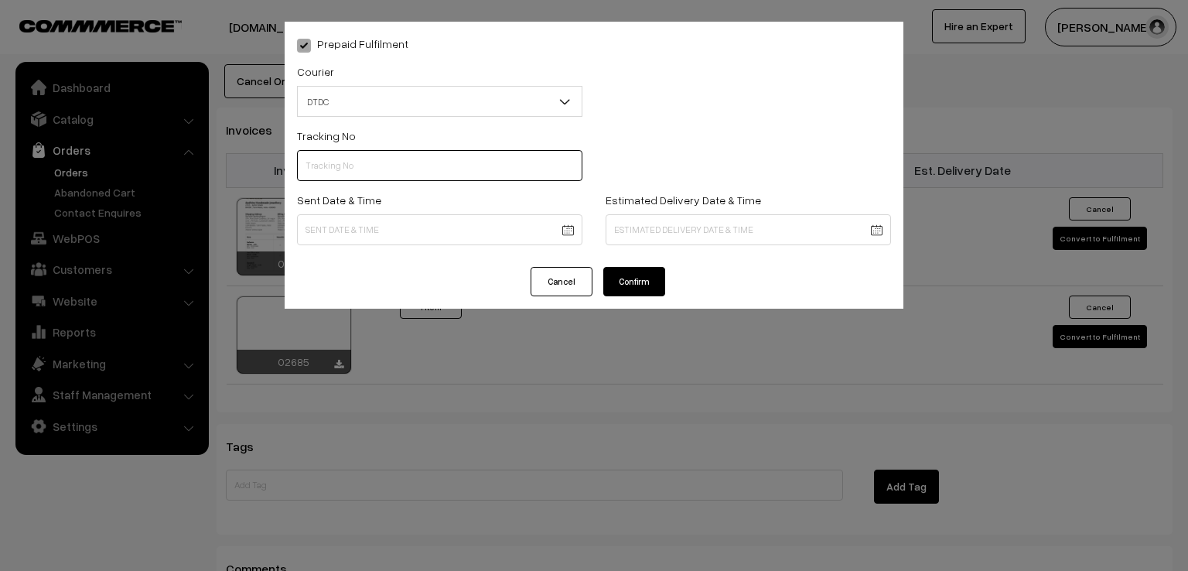
click at [394, 168] on input "text" at bounding box center [439, 165] width 285 height 31
type input "D1004888262"
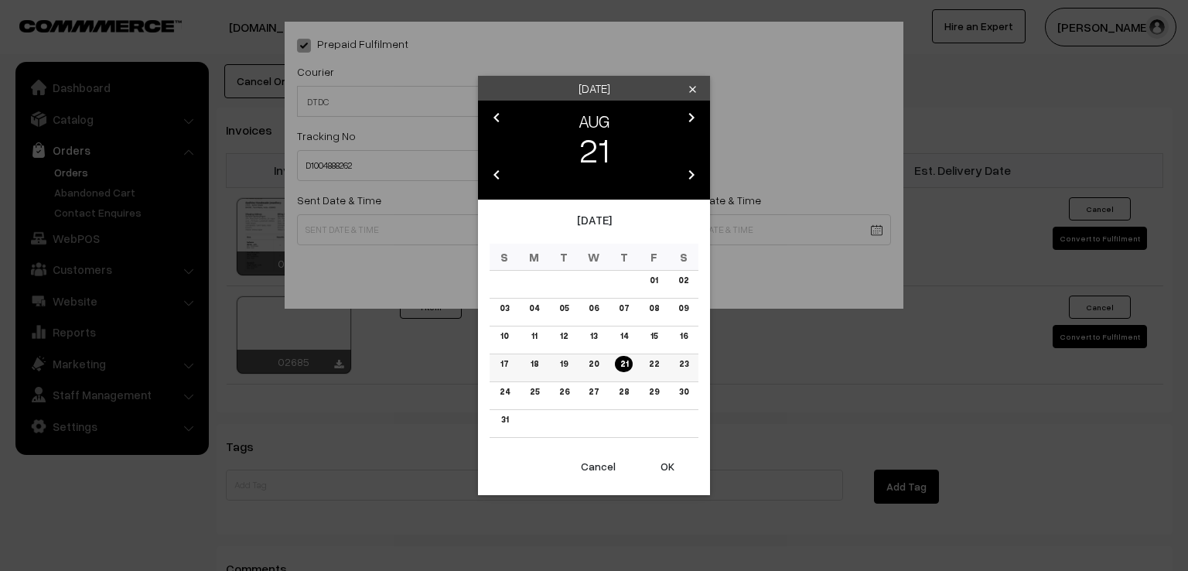
click at [592, 368] on link "20" at bounding box center [593, 364] width 19 height 16
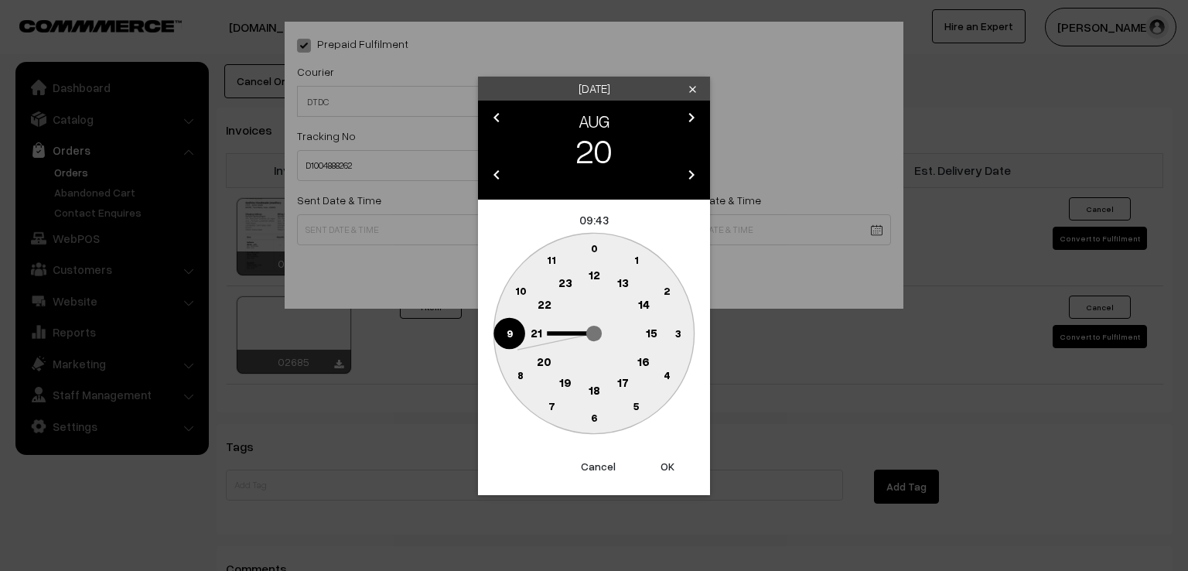
click at [511, 340] on circle at bounding box center [509, 333] width 32 height 32
click at [592, 252] on text "0" at bounding box center [594, 247] width 7 height 13
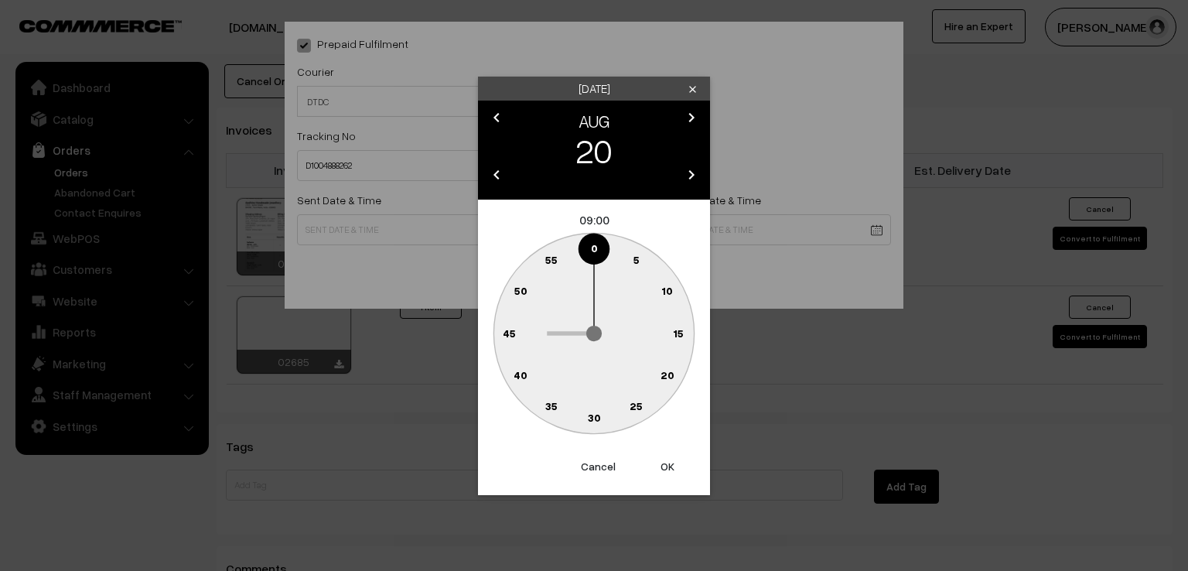
type input "[DATE] 09:00"
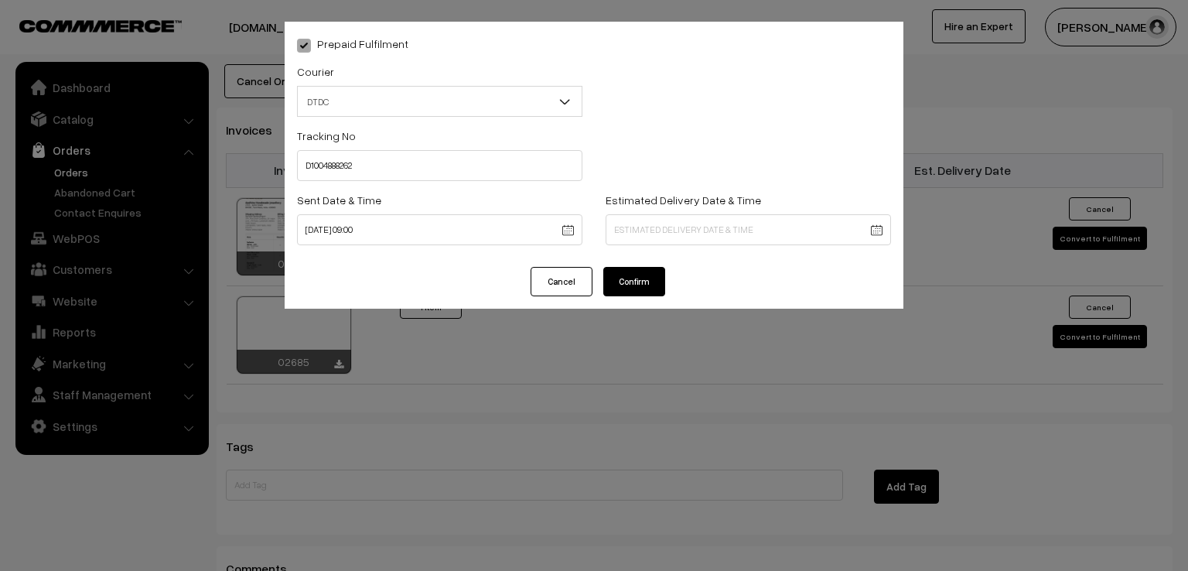
click at [631, 282] on button "Confirm" at bounding box center [634, 281] width 62 height 29
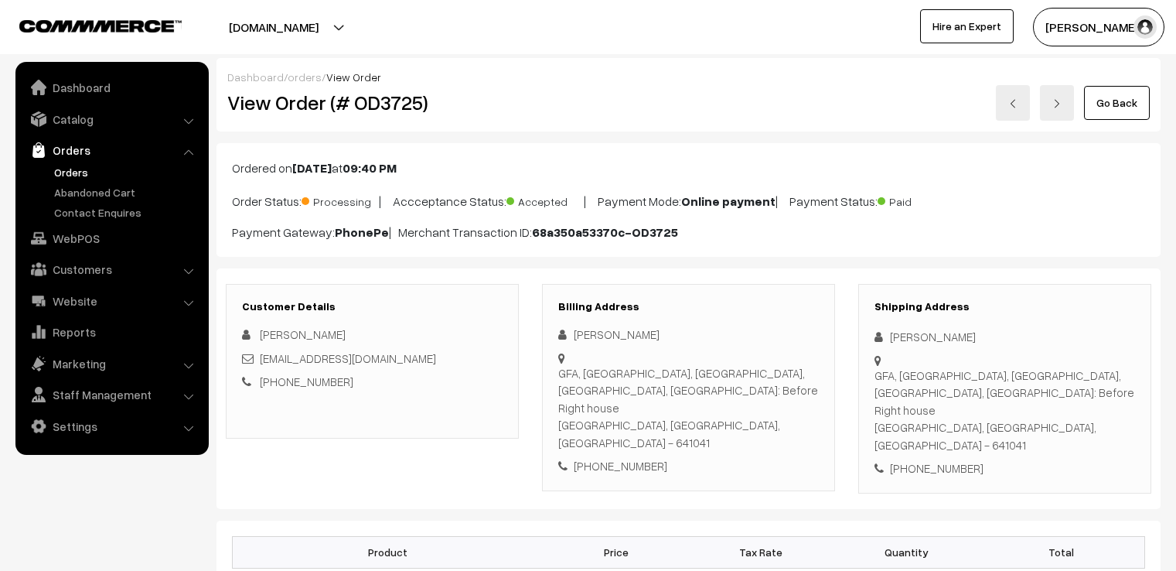
scroll to position [1330, 0]
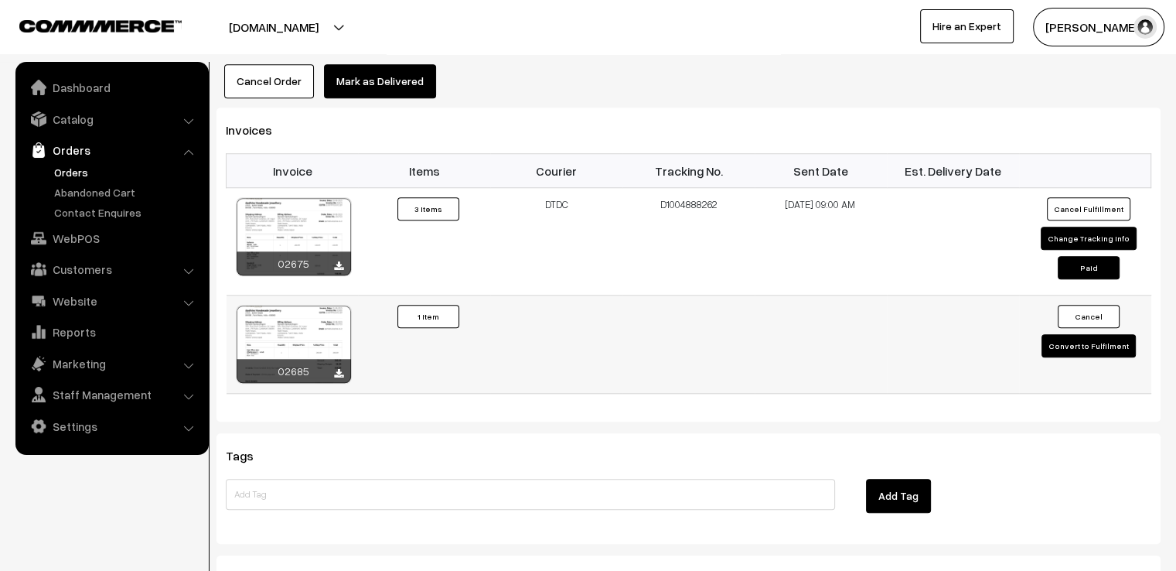
click at [1052, 319] on td "Cancel Convert to Fulfilment" at bounding box center [1085, 344] width 132 height 98
click at [1064, 334] on button "Convert to Fulfilment" at bounding box center [1089, 345] width 94 height 23
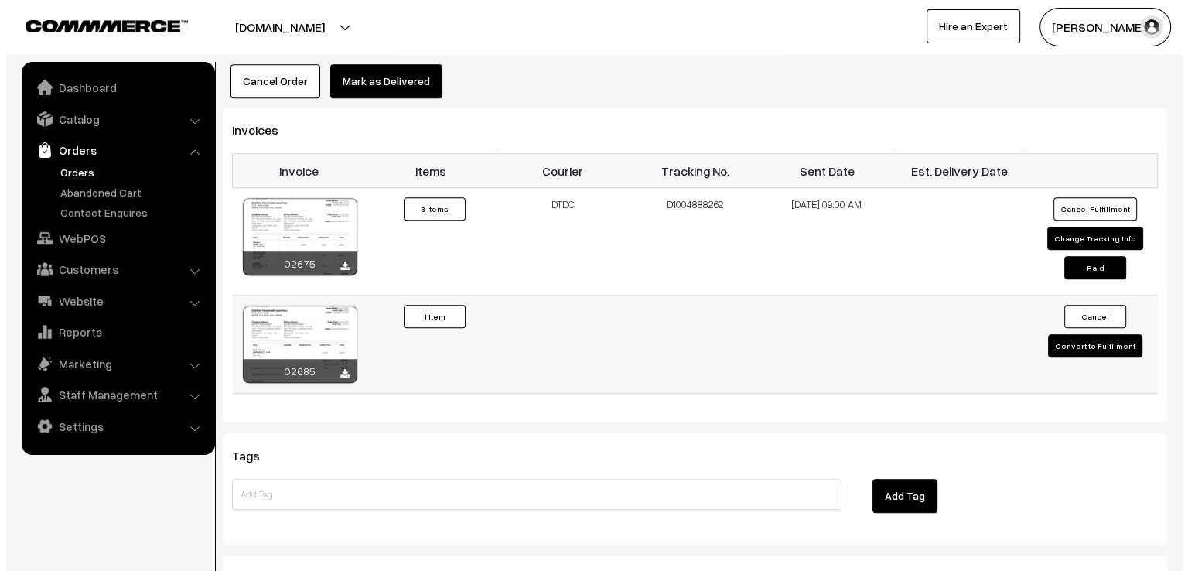
scroll to position [1336, 0]
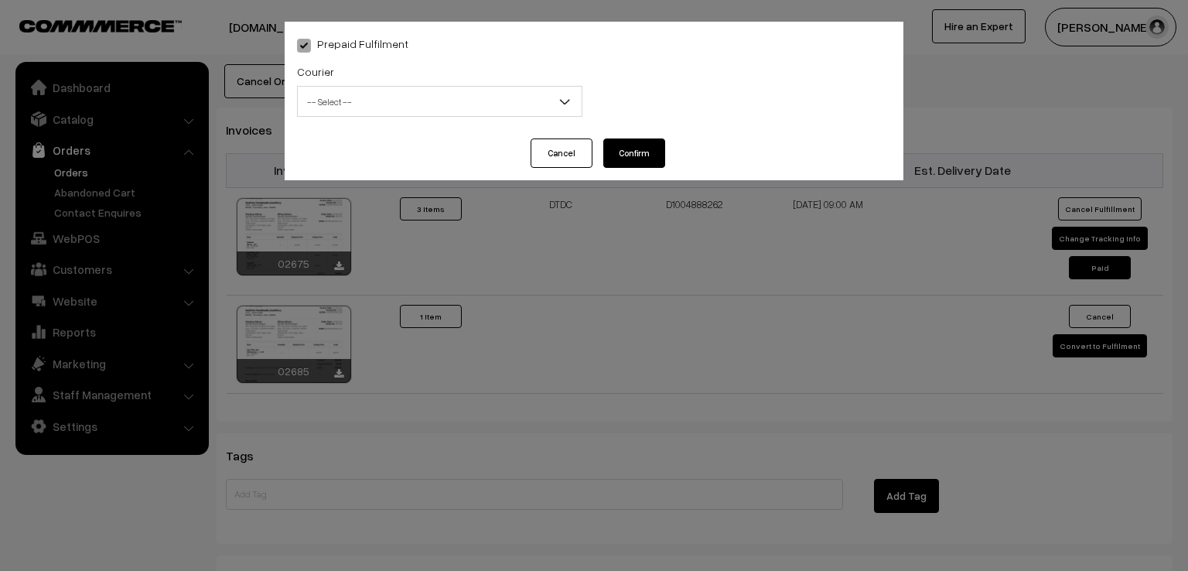
click at [513, 105] on span "-- Select --" at bounding box center [440, 101] width 284 height 27
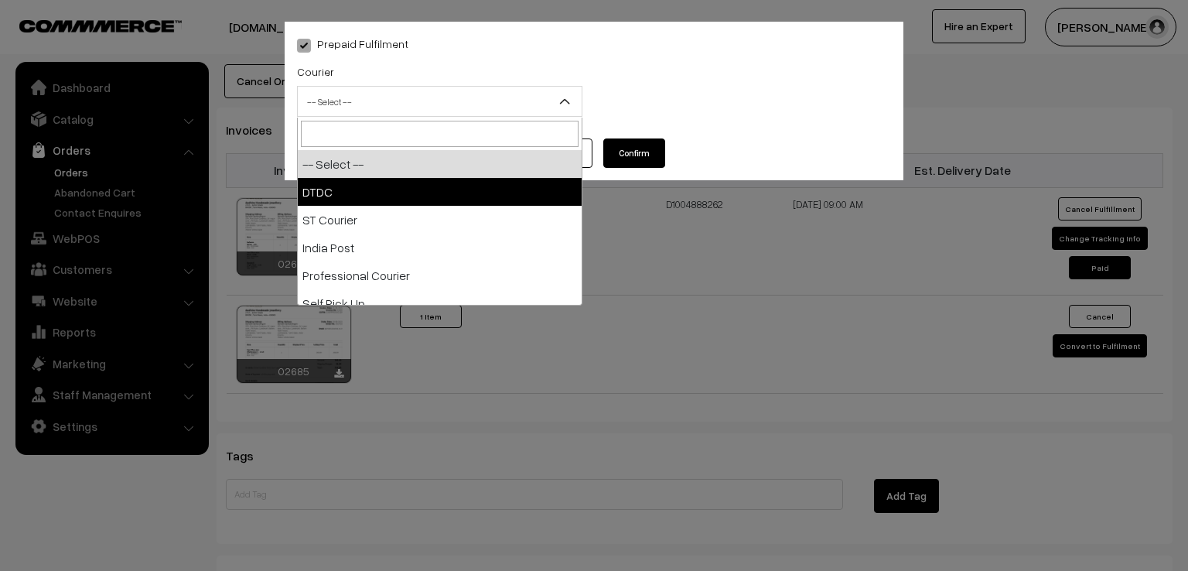
select select "1"
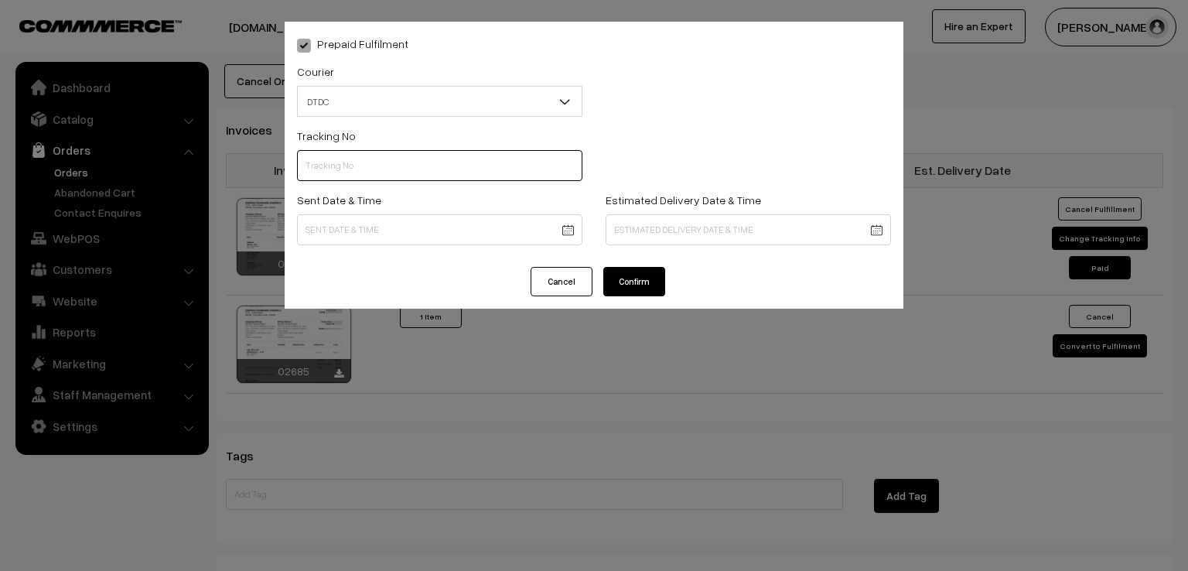
click at [424, 165] on input "text" at bounding box center [439, 165] width 285 height 31
type input "D1004888262"
click at [446, 246] on div "Sent Date & Time" at bounding box center [439, 222] width 309 height 64
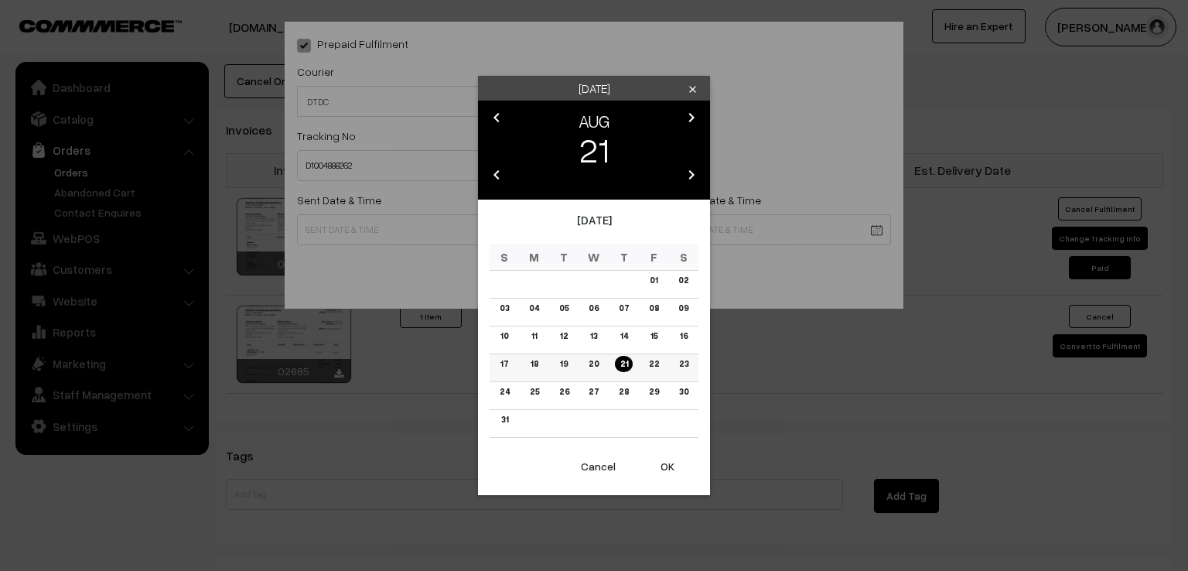
click at [596, 364] on link "20" at bounding box center [593, 364] width 19 height 16
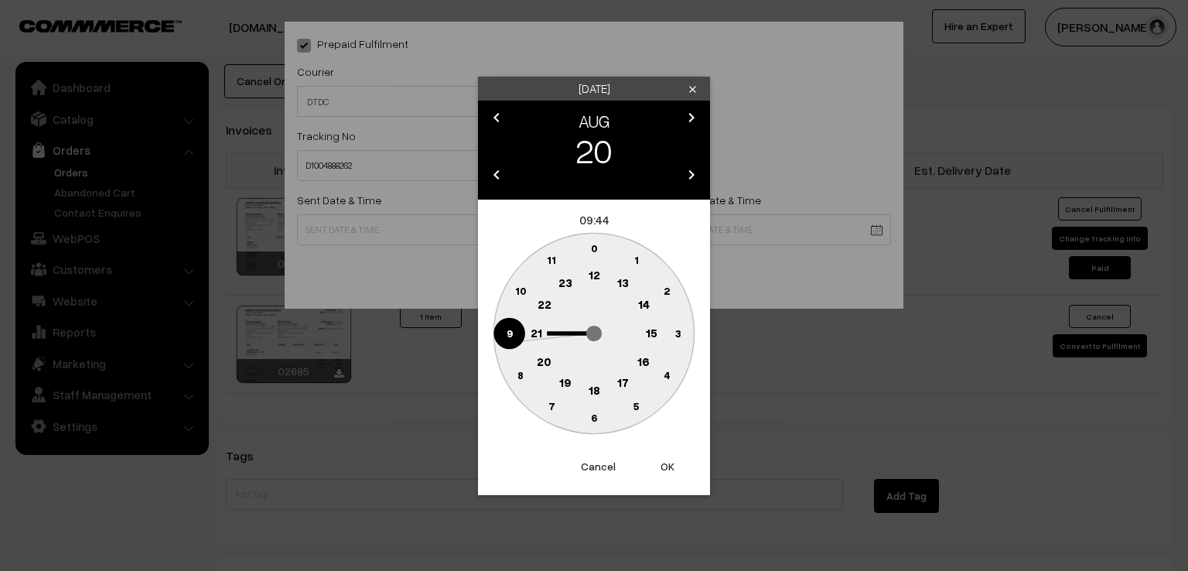
click at [493, 326] on icon "0 1 2 3 4 5 6 7 8 9 10 11 12 13 14 15 16 17 18 19 20 21 22 23" at bounding box center [594, 333] width 209 height 209
click at [503, 326] on circle at bounding box center [509, 333] width 32 height 32
click at [597, 246] on text "0" at bounding box center [594, 247] width 7 height 13
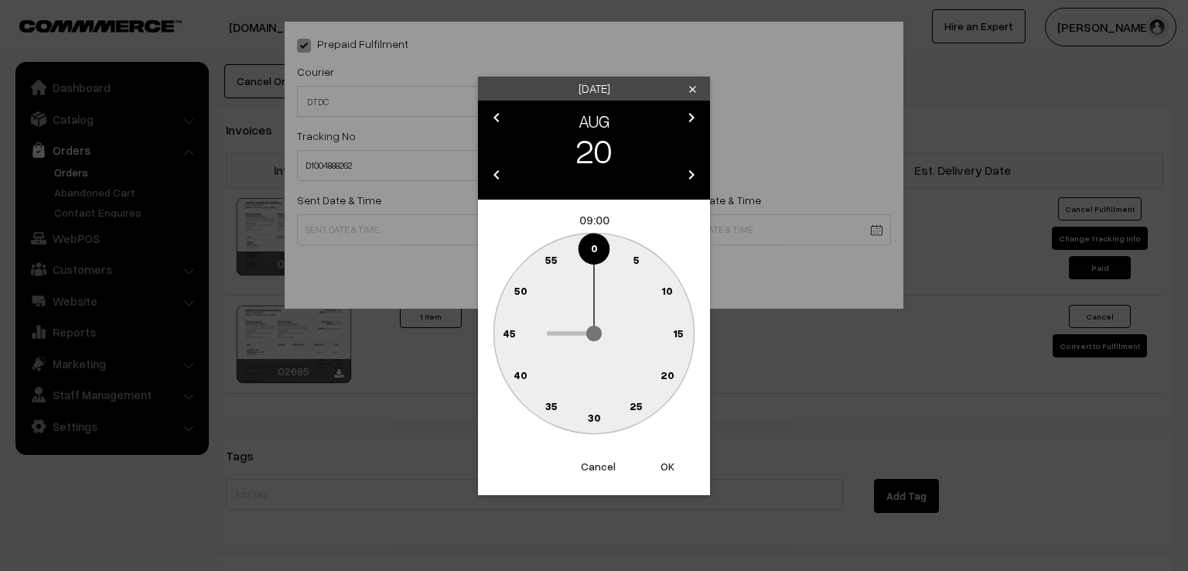
type input "20-08-2025 09:00"
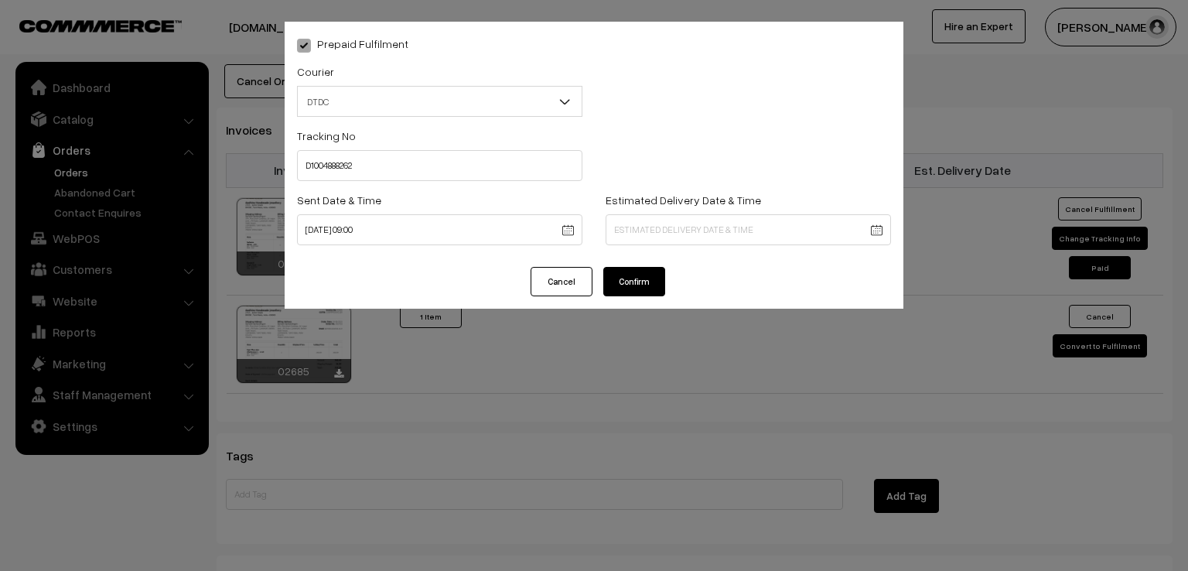
click at [634, 282] on button "Confirm" at bounding box center [634, 281] width 62 height 29
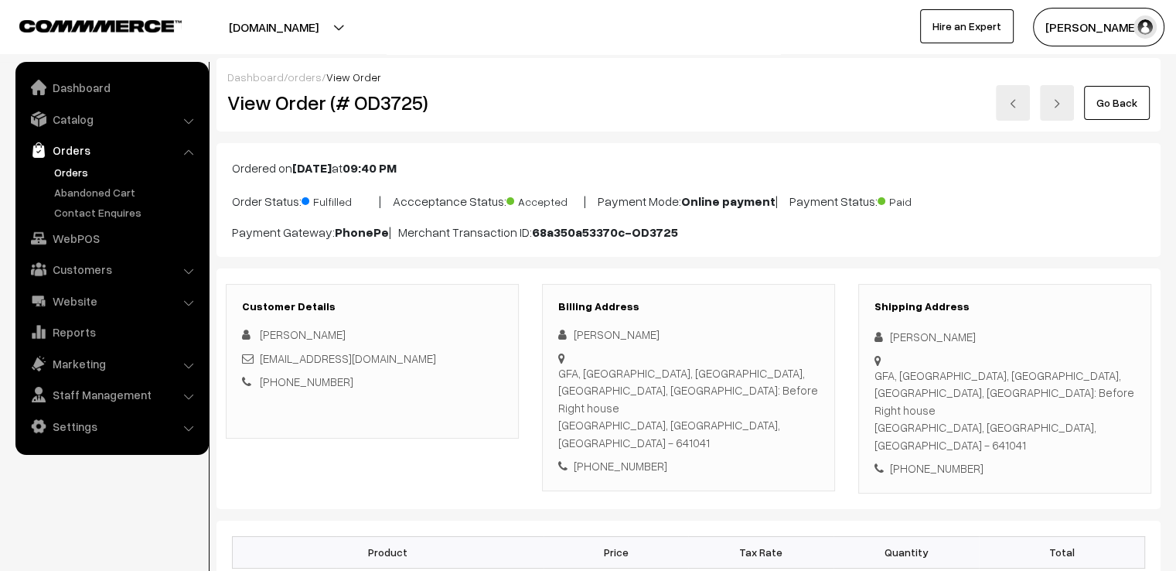
click at [1109, 121] on div "Dashboard / orders / View Order View Order (# OD3725) Go Back" at bounding box center [689, 94] width 944 height 73
click at [1114, 102] on link "Go Back" at bounding box center [1117, 103] width 66 height 34
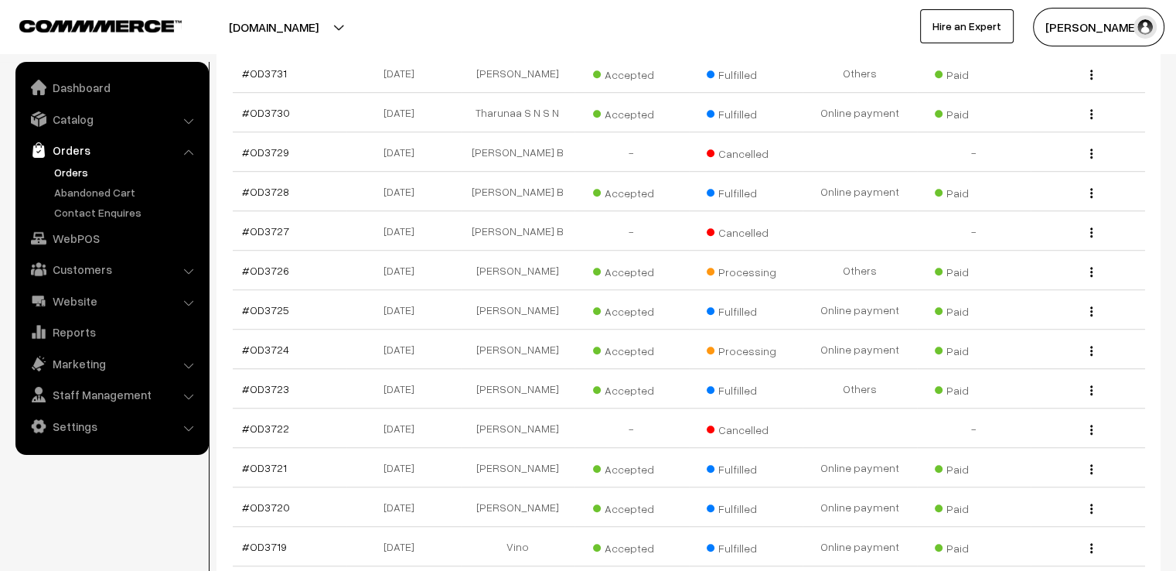
scroll to position [1176, 0]
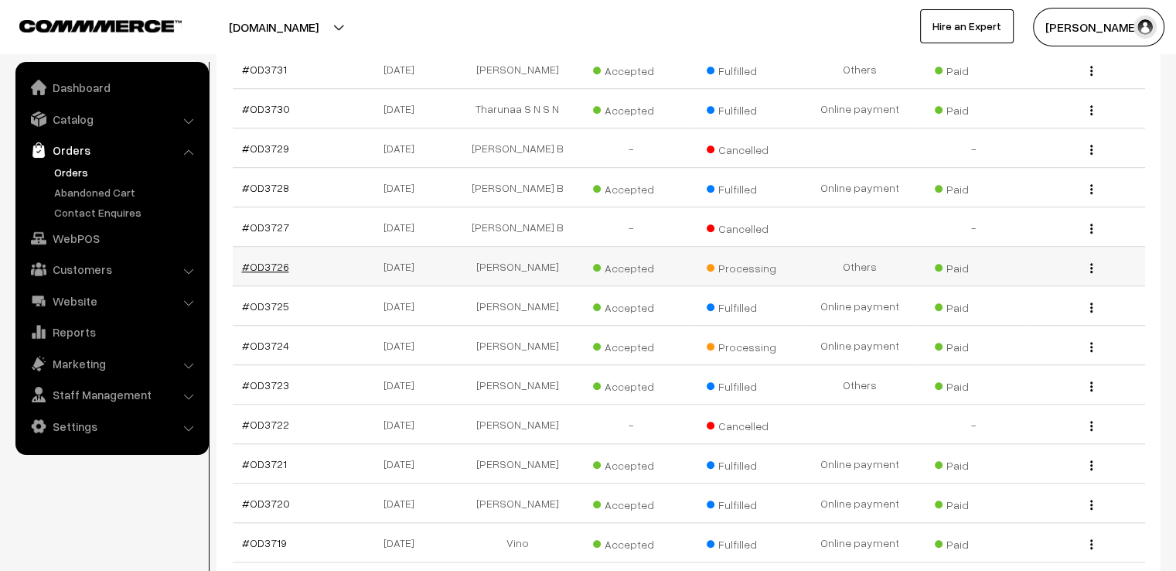
click at [265, 260] on link "#OD3726" at bounding box center [265, 266] width 47 height 13
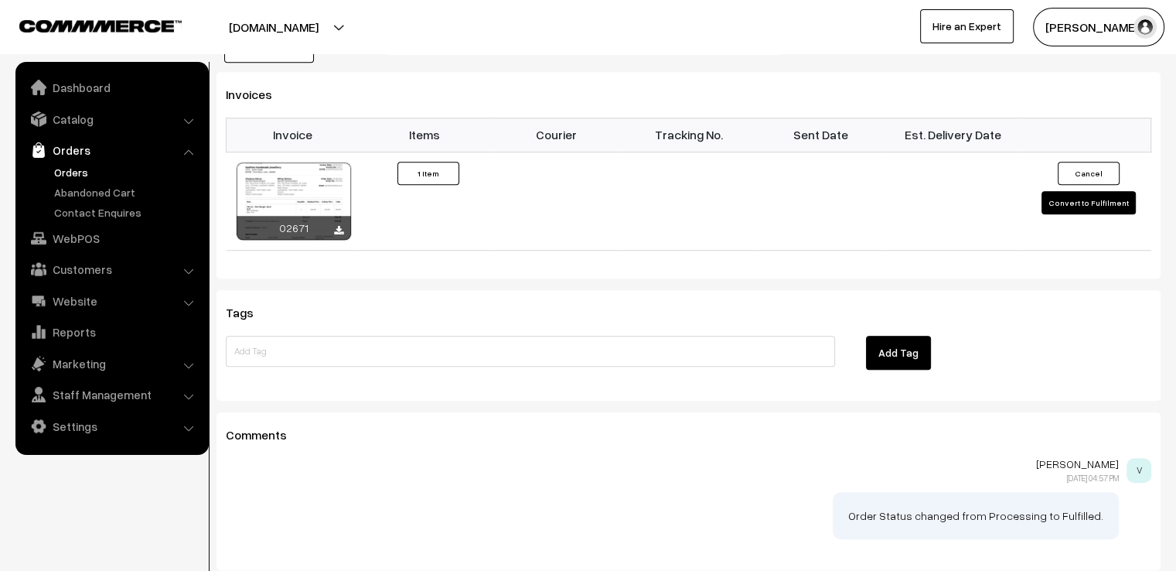
scroll to position [1083, 0]
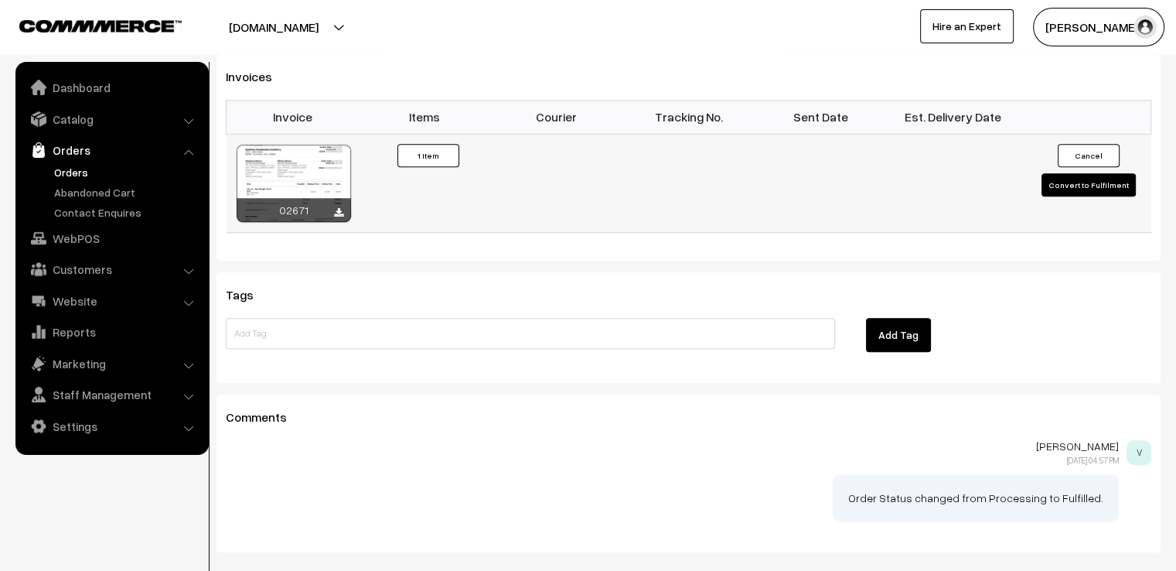
click at [1120, 173] on button "Convert to Fulfilment" at bounding box center [1089, 184] width 94 height 23
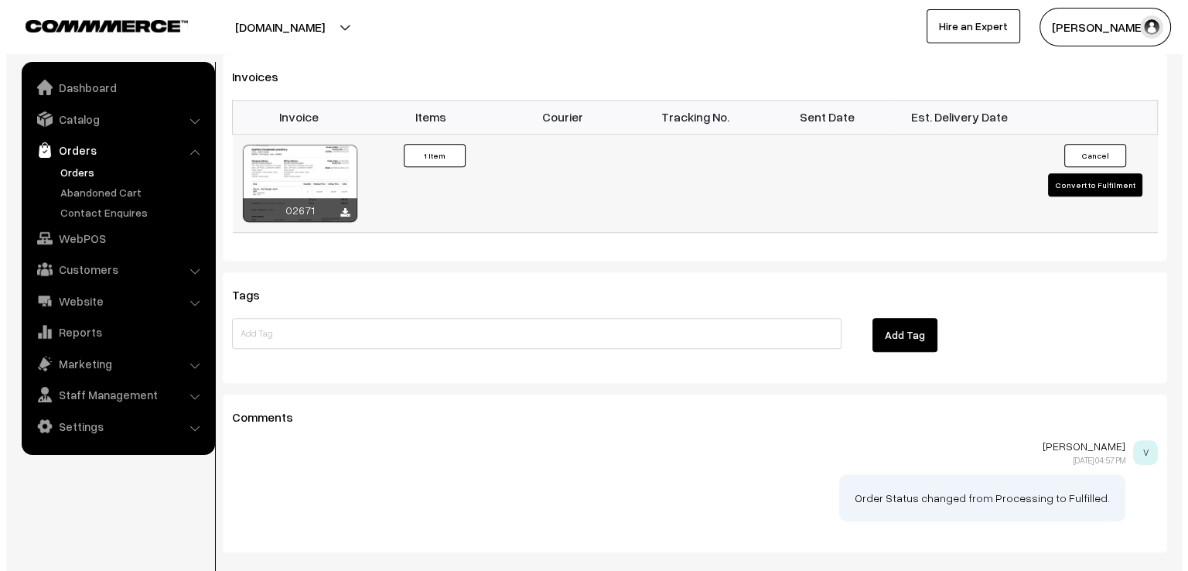
scroll to position [1084, 0]
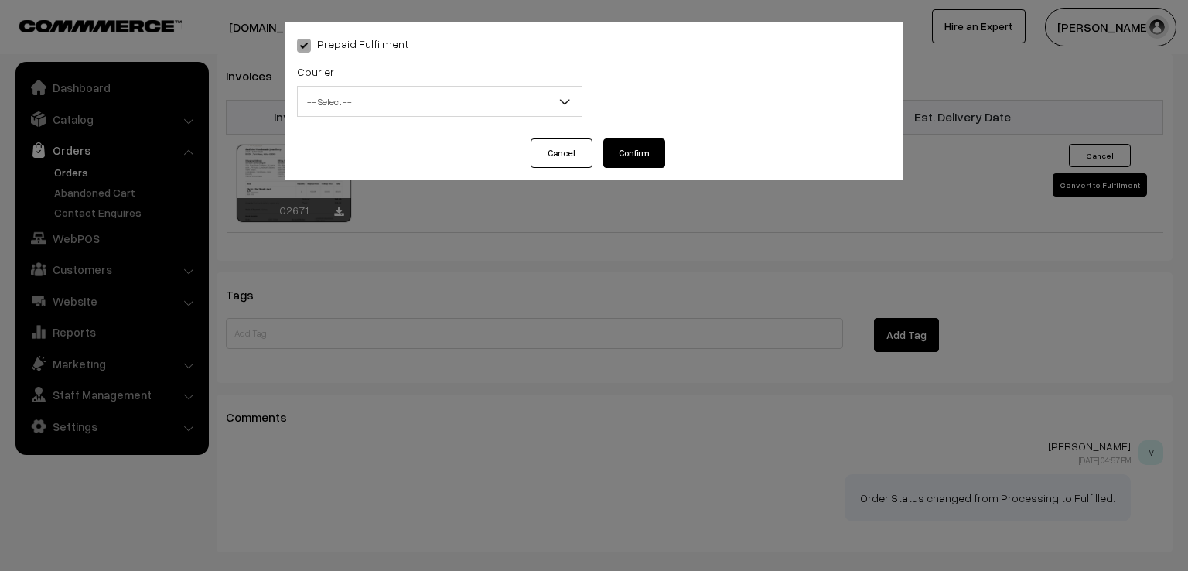
click at [514, 114] on span "-- Select --" at bounding box center [440, 101] width 284 height 27
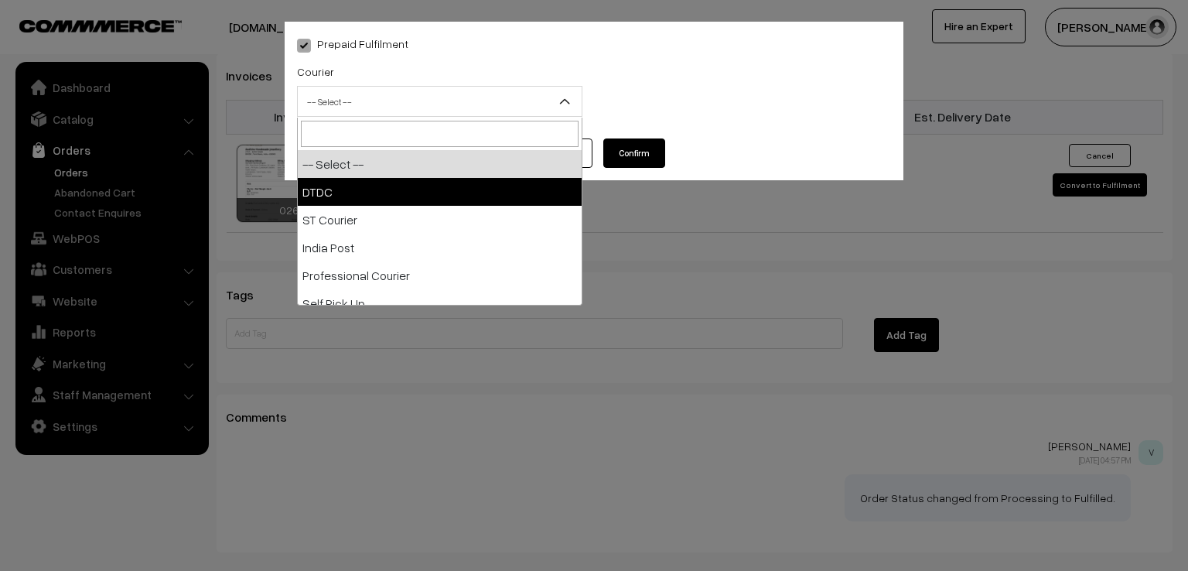
select select "1"
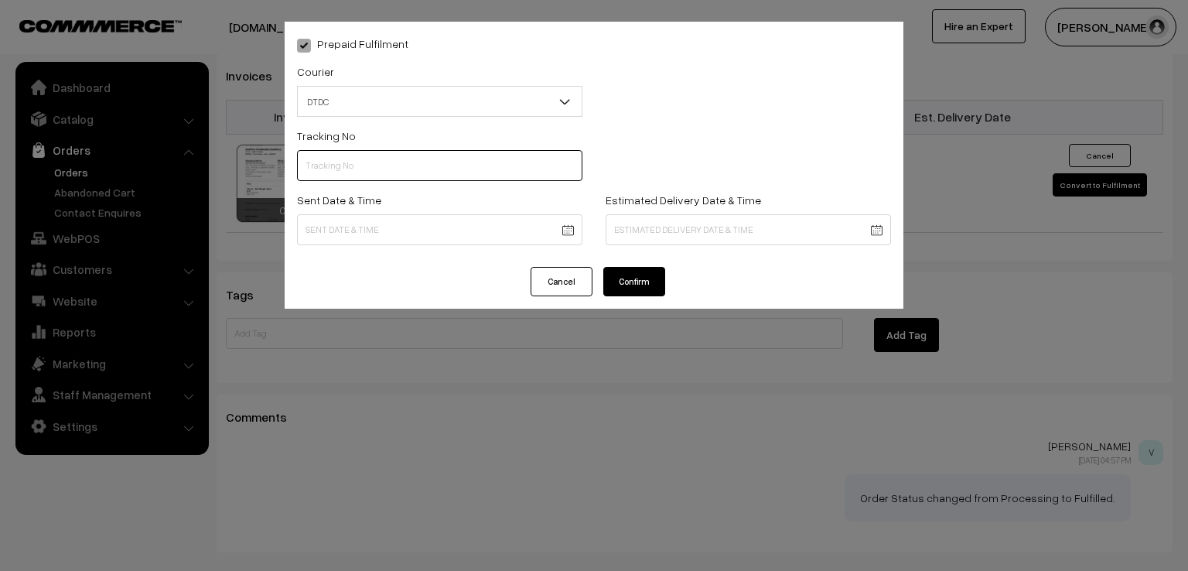
click at [449, 179] on input "text" at bounding box center [439, 165] width 285 height 31
type input "D1004888262"
click at [479, 248] on div "Sent Date & Time" at bounding box center [439, 222] width 309 height 64
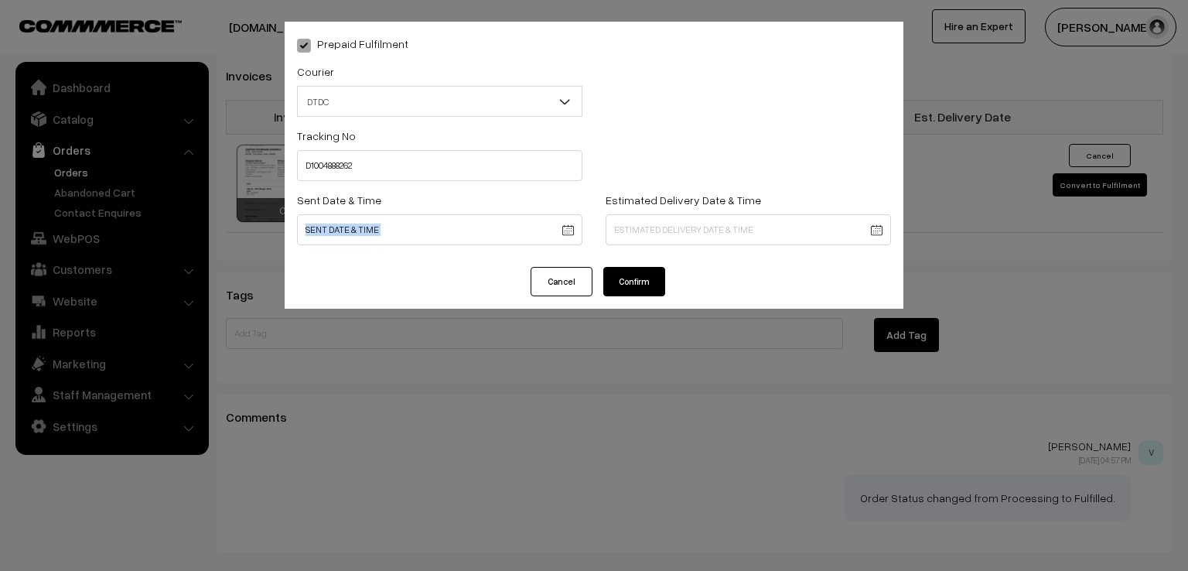
click at [507, 238] on input at bounding box center [439, 229] width 285 height 31
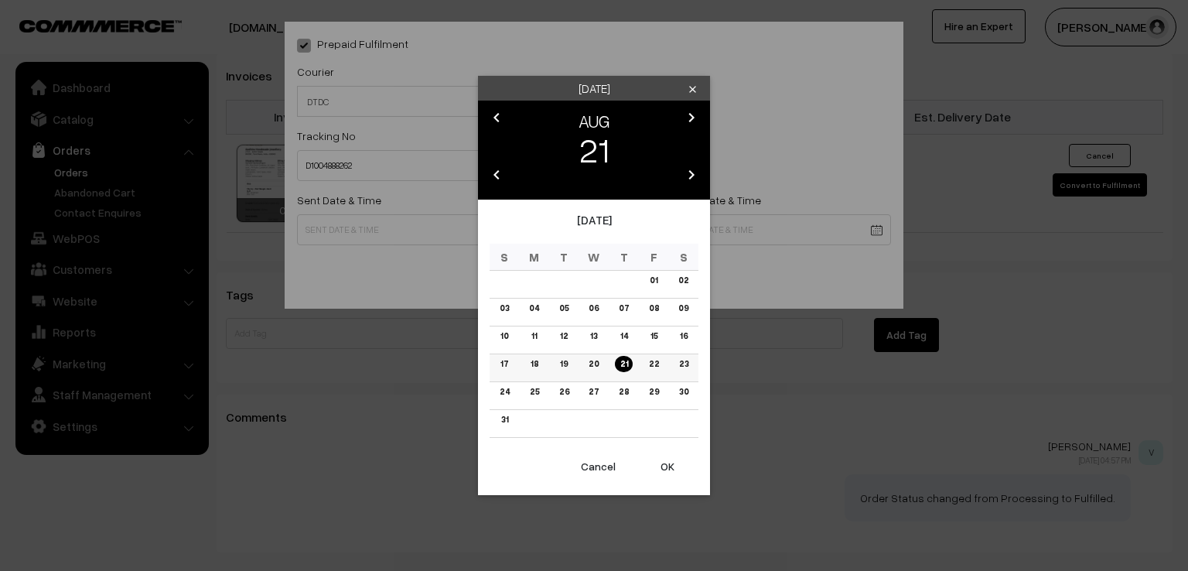
click at [585, 360] on td "20" at bounding box center [594, 368] width 30 height 28
click at [599, 374] on td "20" at bounding box center [594, 368] width 30 height 28
click at [599, 360] on link "20" at bounding box center [593, 364] width 19 height 16
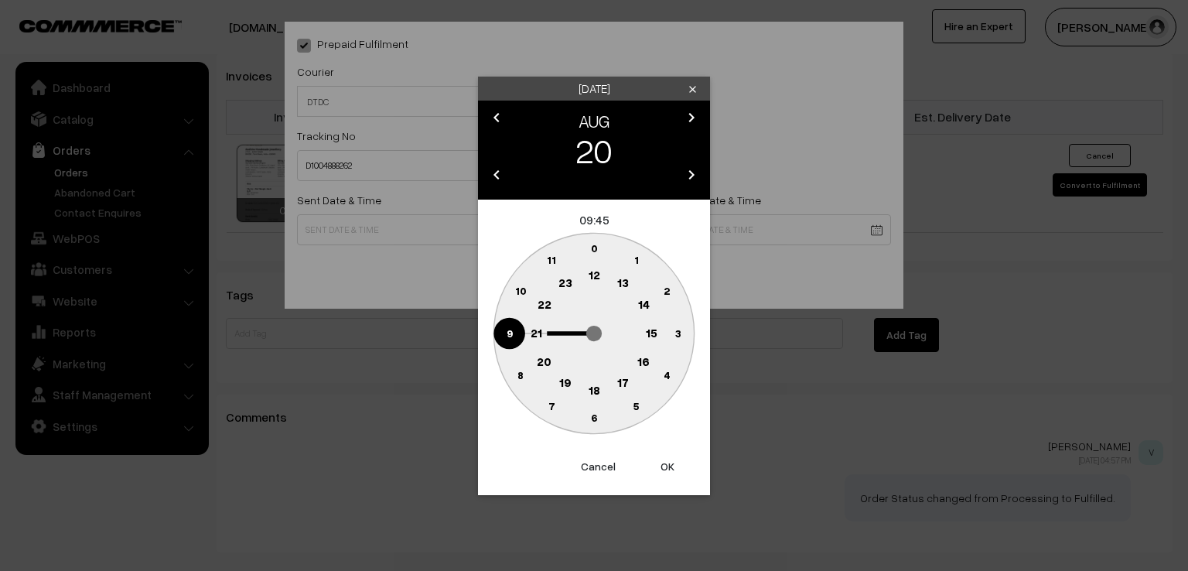
click at [510, 331] on text "9" at bounding box center [510, 332] width 6 height 13
click at [592, 246] on text "0" at bounding box center [594, 247] width 7 height 13
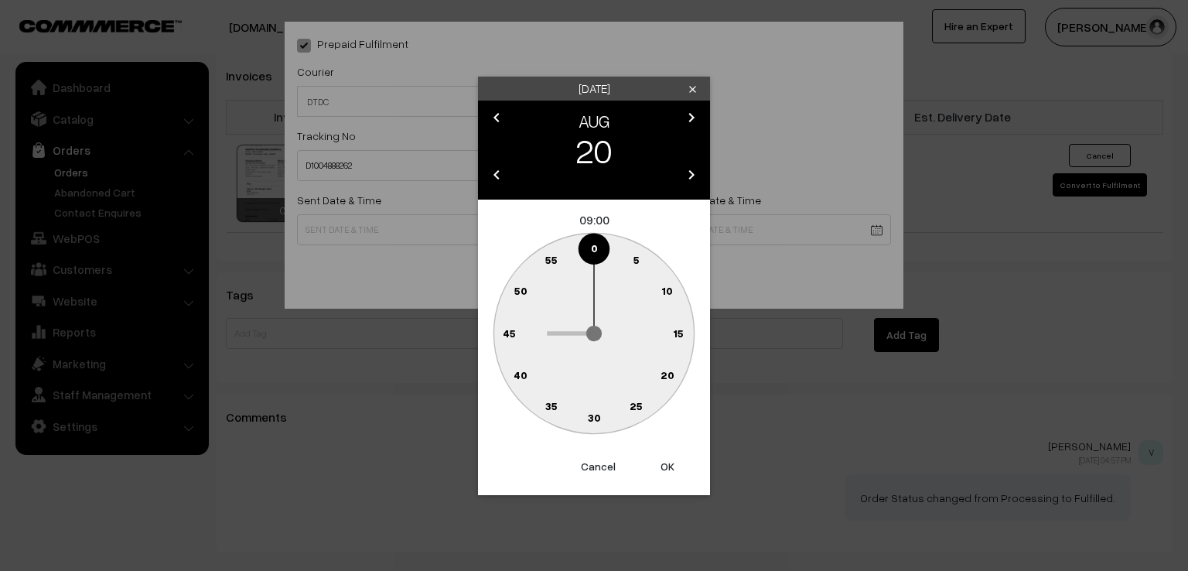
type input "20-08-2025 09:00"
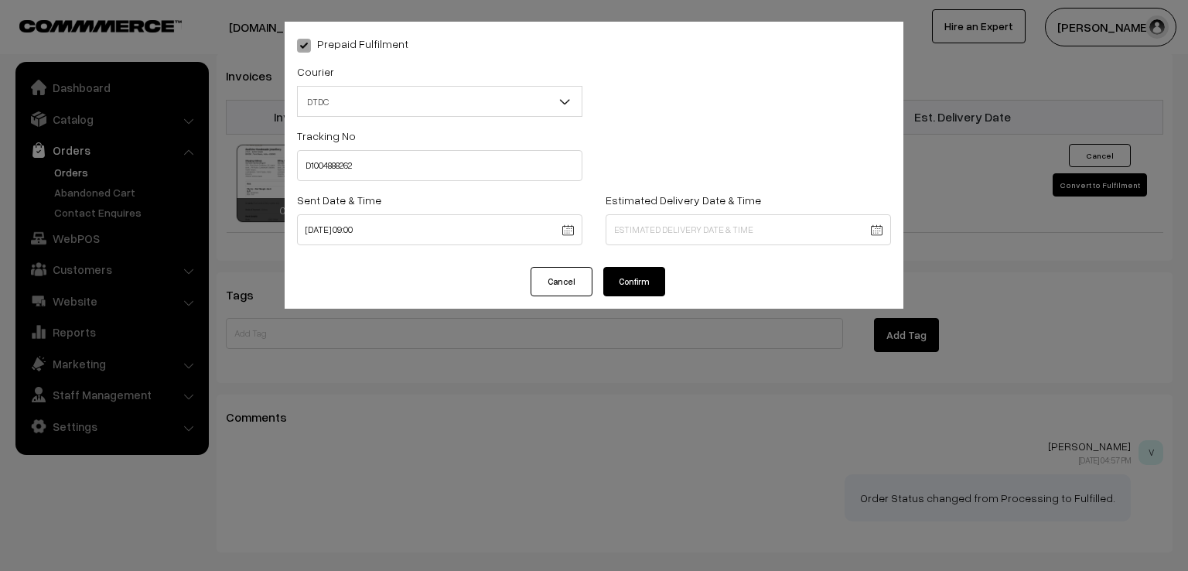
click at [620, 292] on button "Confirm" at bounding box center [634, 281] width 62 height 29
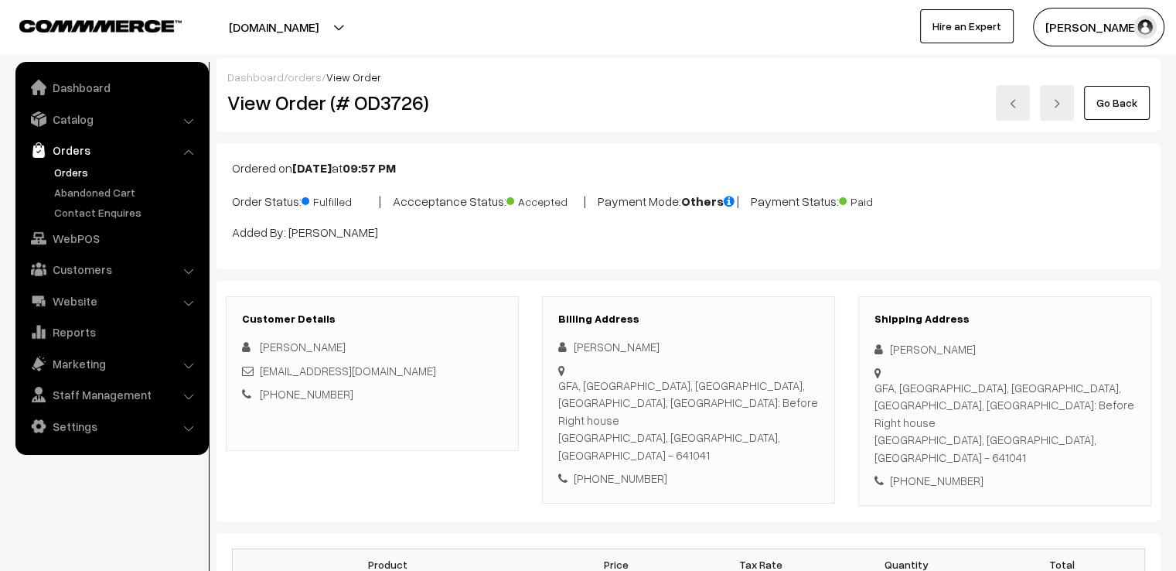
click at [1092, 112] on link "Go Back" at bounding box center [1117, 103] width 66 height 34
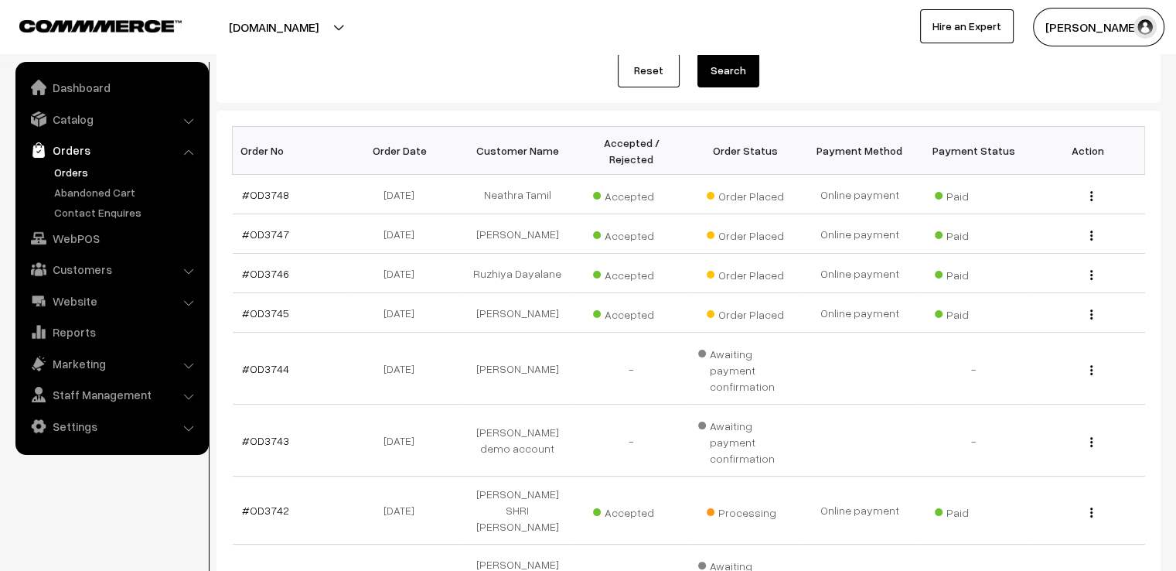
scroll to position [371, 0]
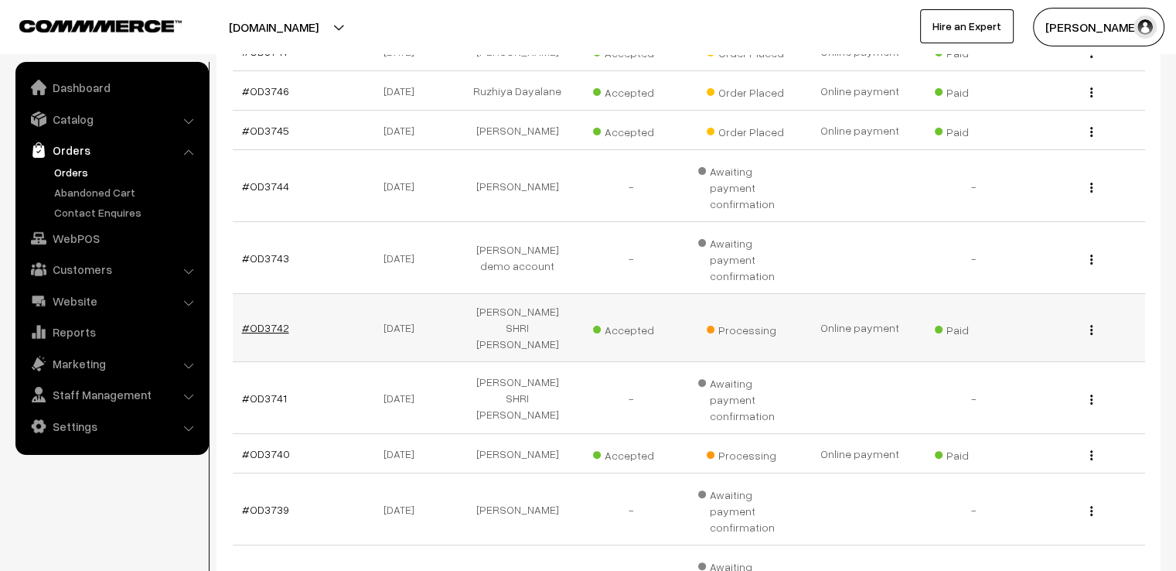
click at [273, 321] on link "#OD3742" at bounding box center [265, 327] width 47 height 13
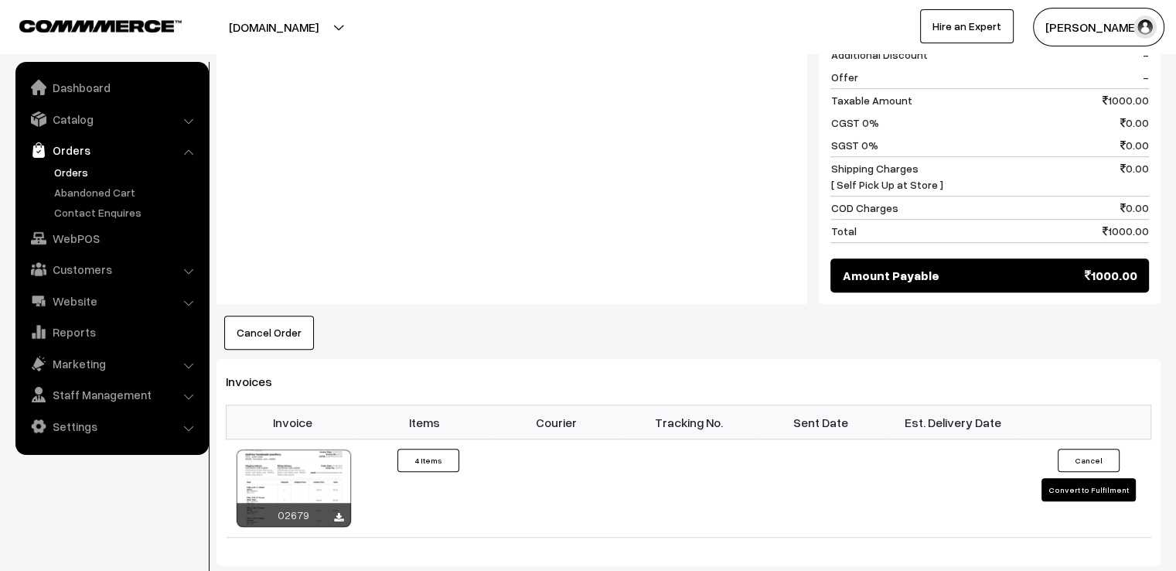
scroll to position [1052, 0]
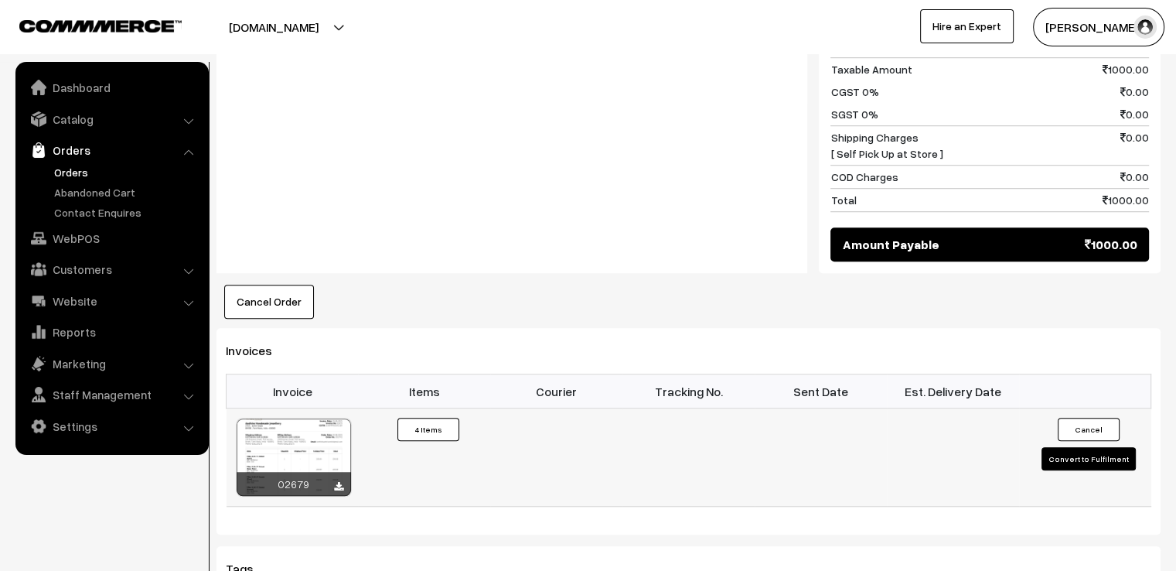
click at [1067, 447] on button "Convert to Fulfilment" at bounding box center [1089, 458] width 94 height 23
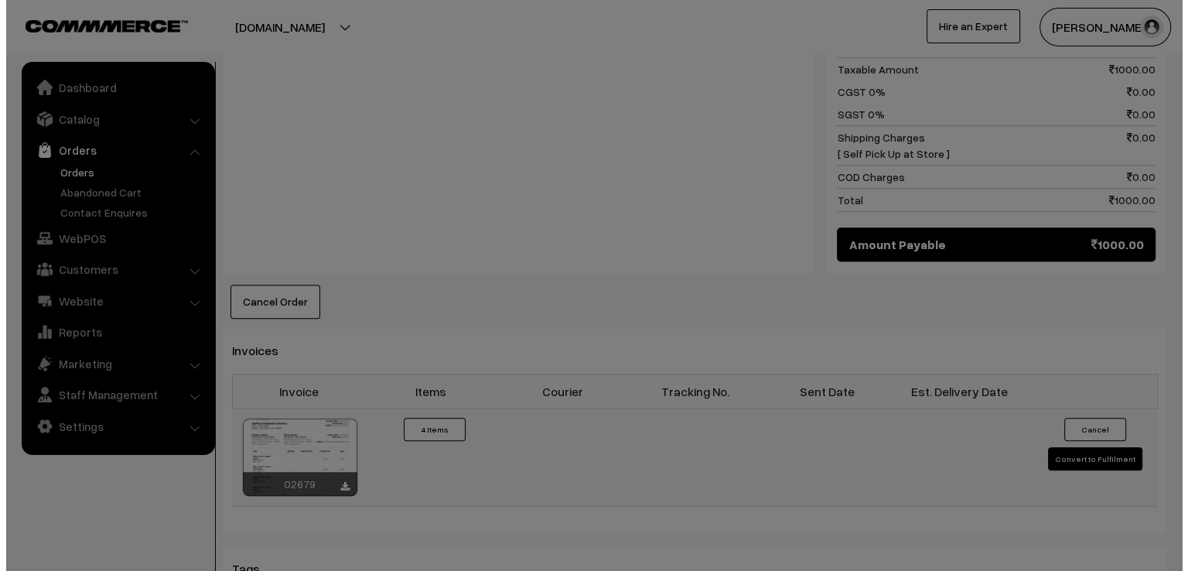
scroll to position [1057, 0]
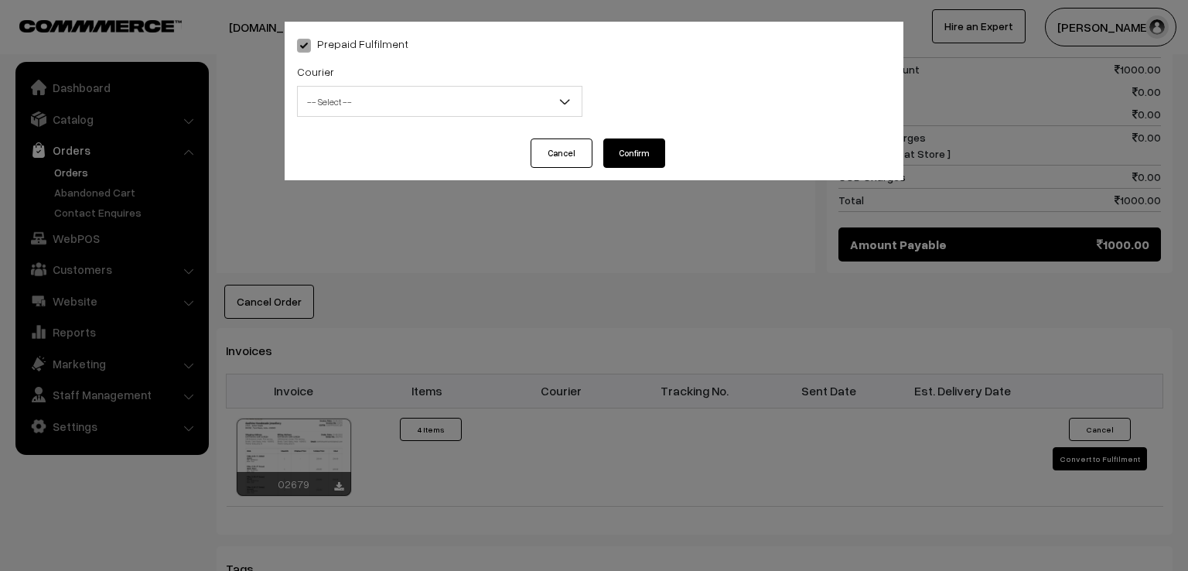
click at [390, 100] on span "-- Select --" at bounding box center [440, 101] width 284 height 27
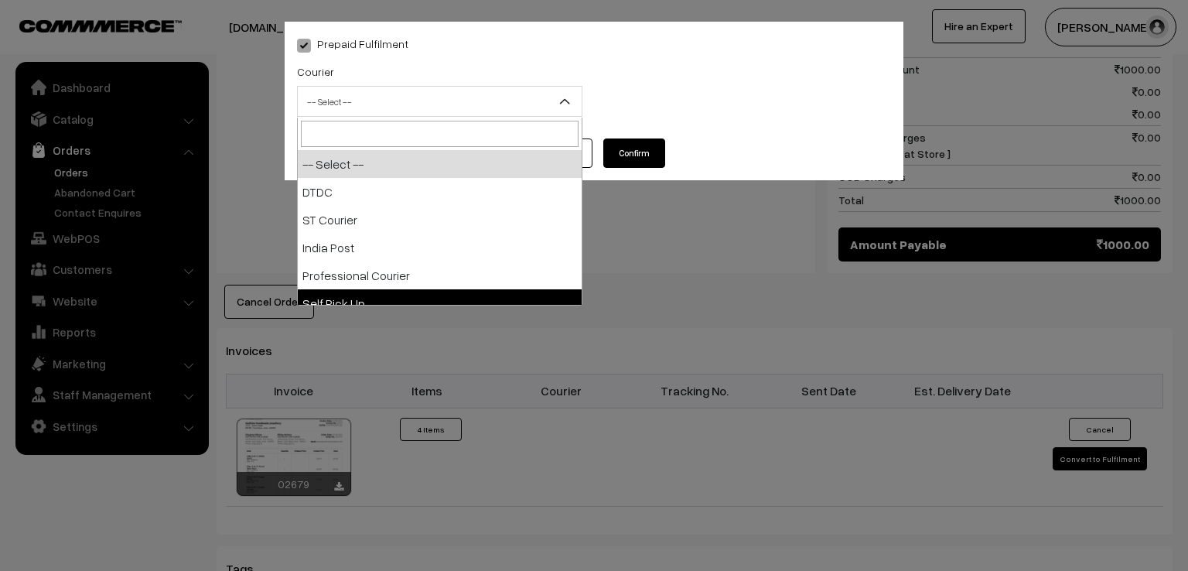
select select "5"
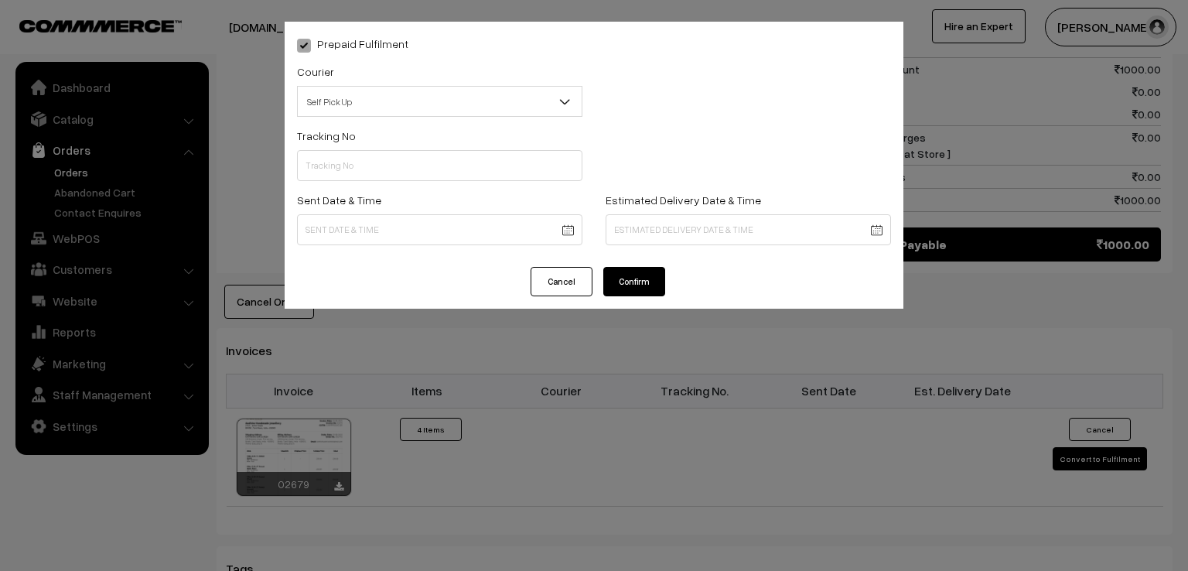
click at [643, 284] on button "Confirm" at bounding box center [634, 281] width 62 height 29
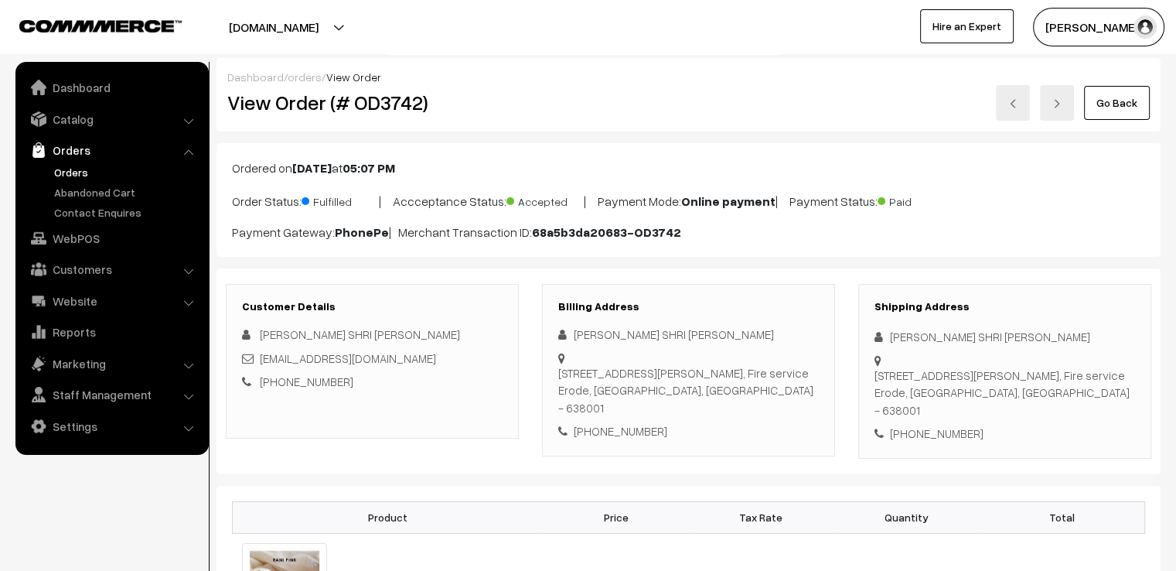
click at [1103, 115] on link "Go Back" at bounding box center [1117, 103] width 66 height 34
